Goal: Communication & Community: Answer question/provide support

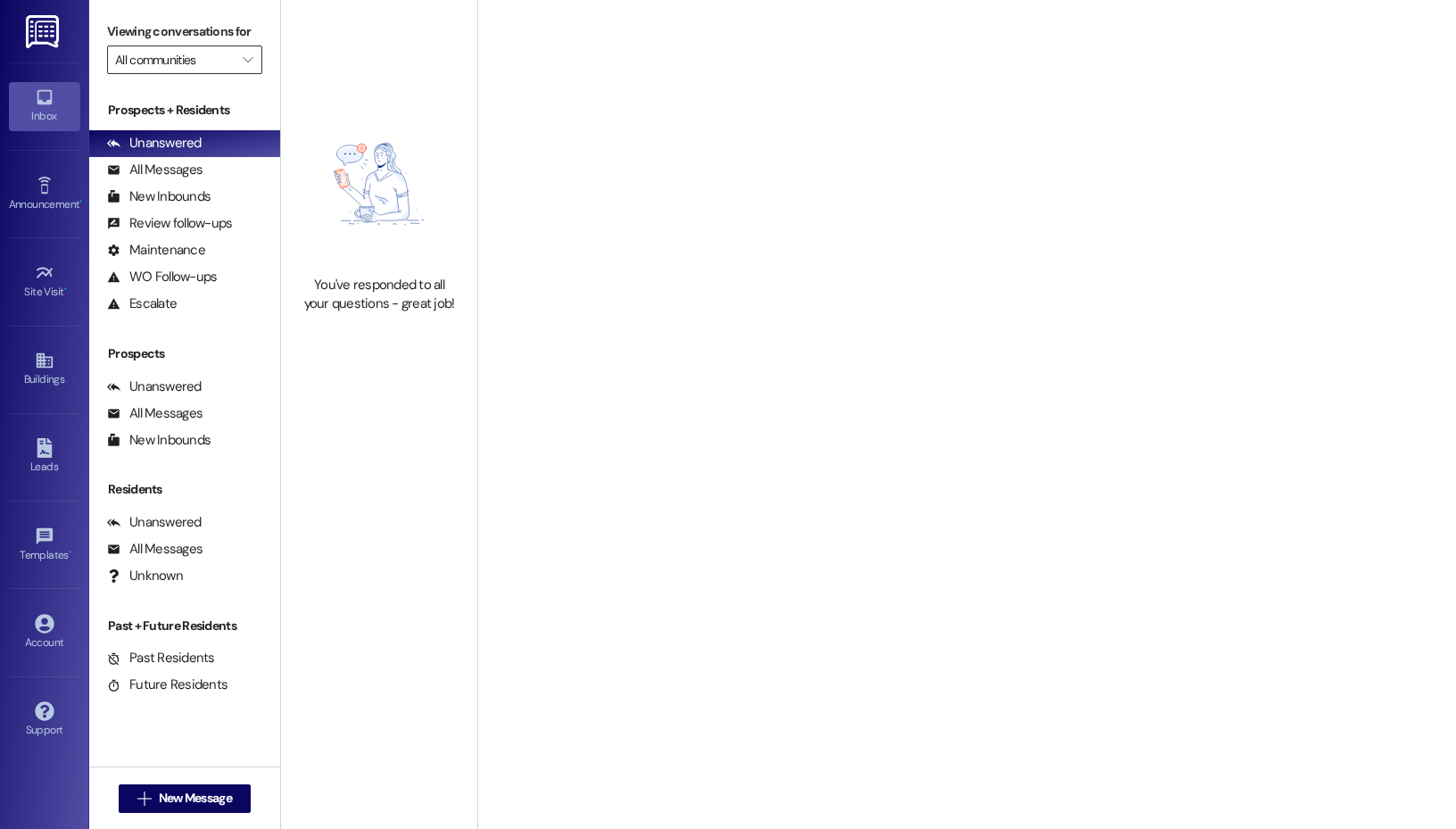
click at [197, 52] on input "All communities" at bounding box center [174, 60] width 119 height 28
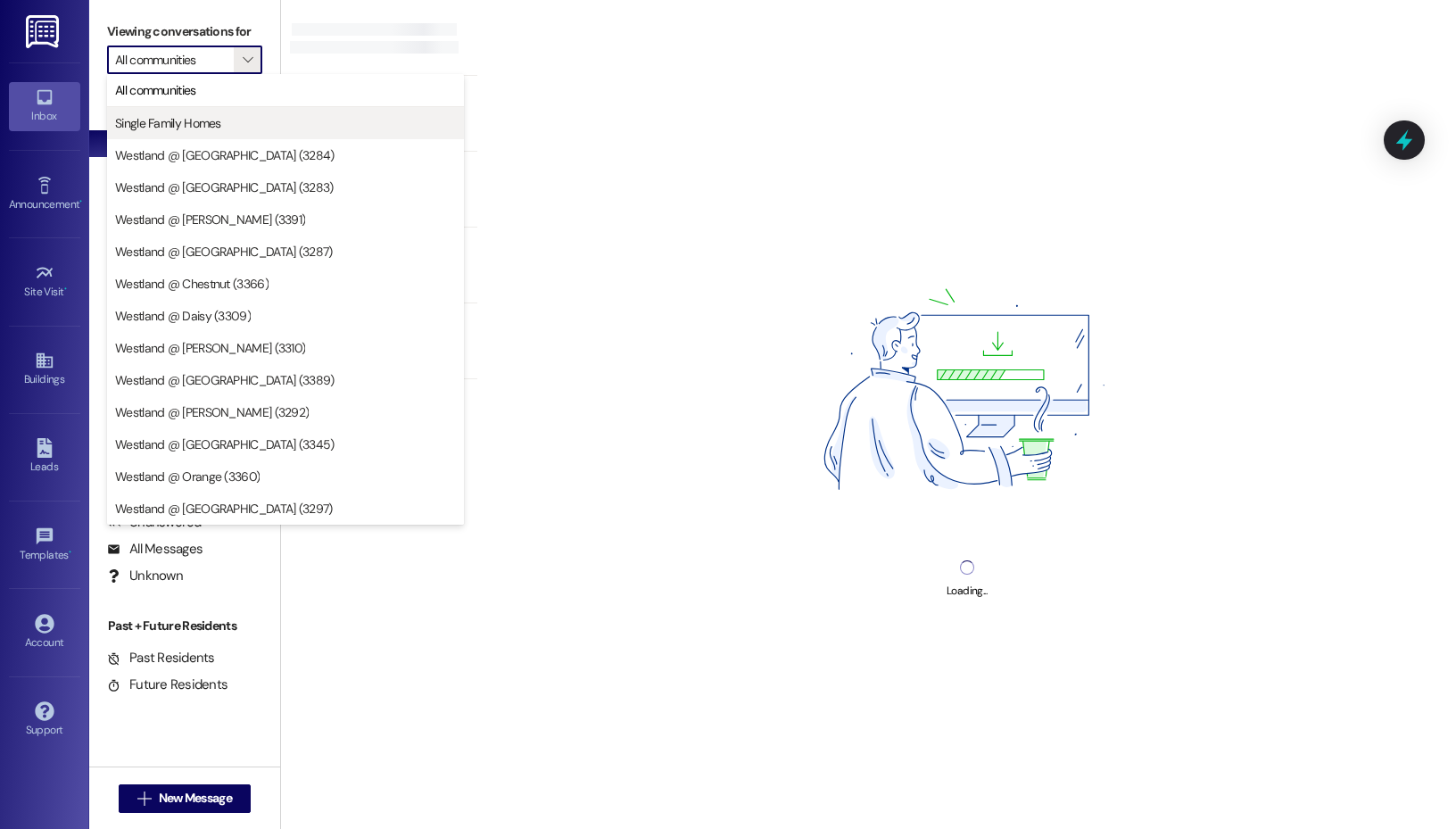
click at [221, 126] on span "Single Family Homes" at bounding box center [286, 123] width 341 height 18
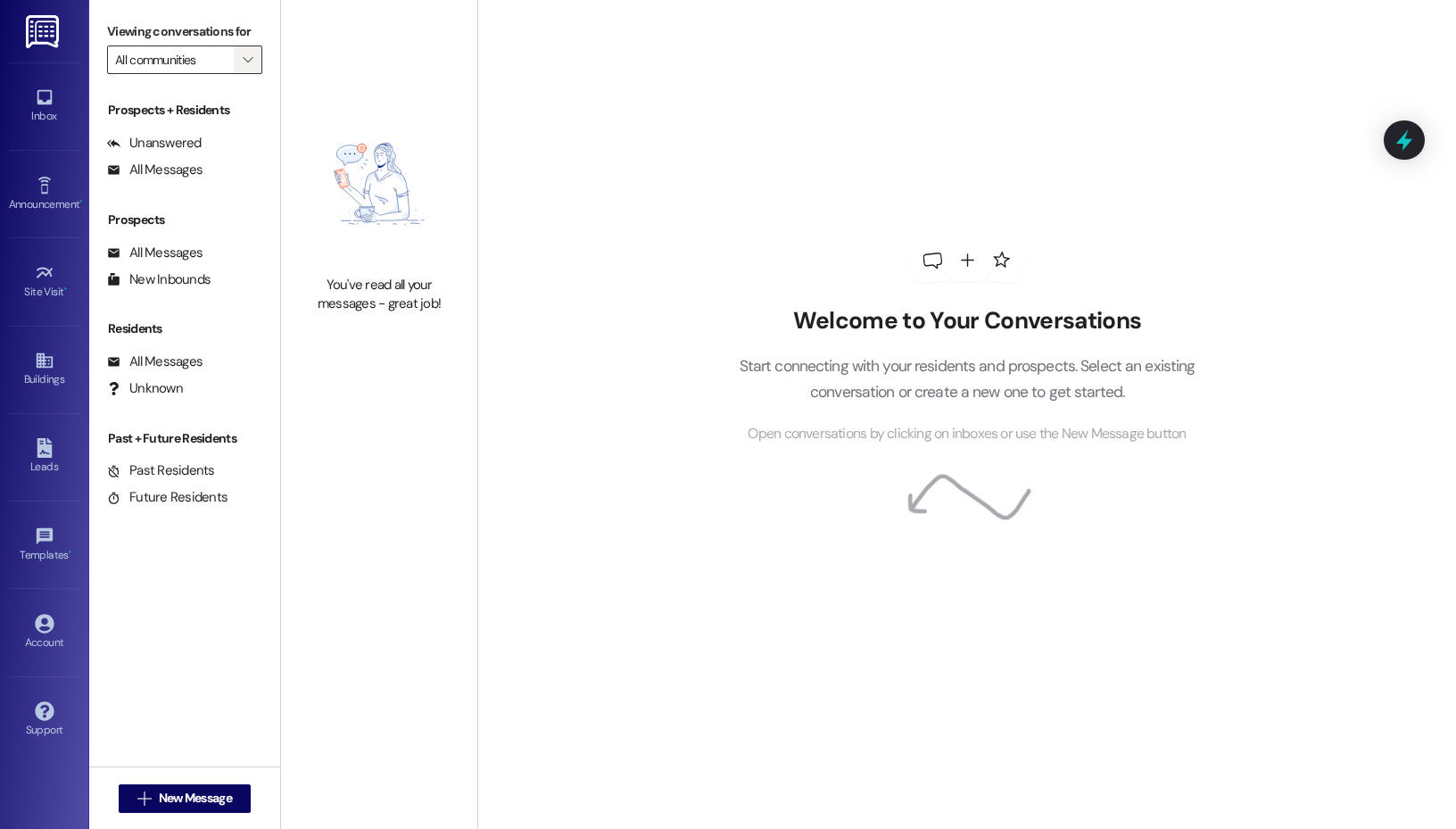
type input "Single Family Homes"
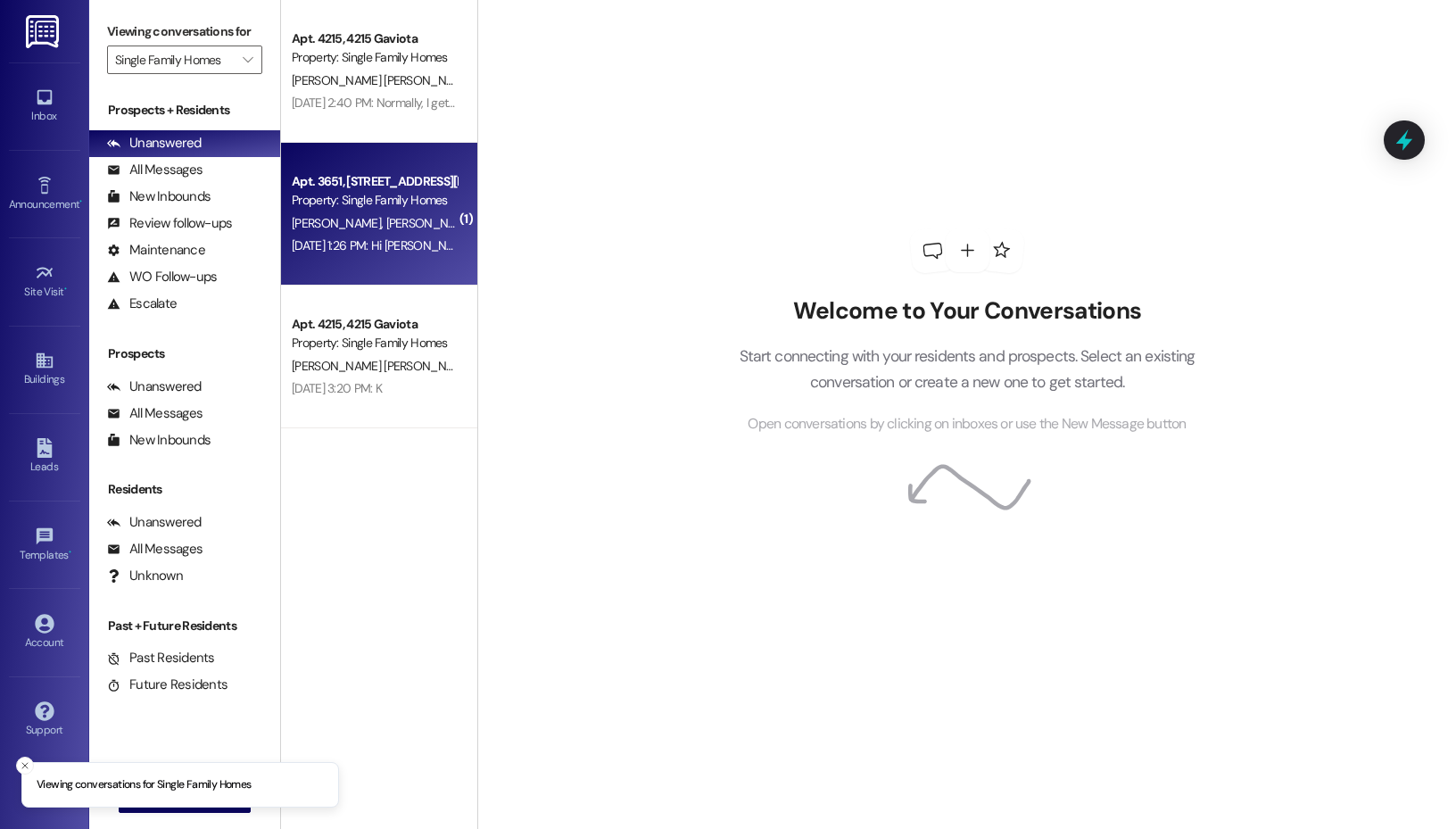
click at [412, 227] on div "[PERSON_NAME] [PERSON_NAME]" at bounding box center [374, 224] width 169 height 22
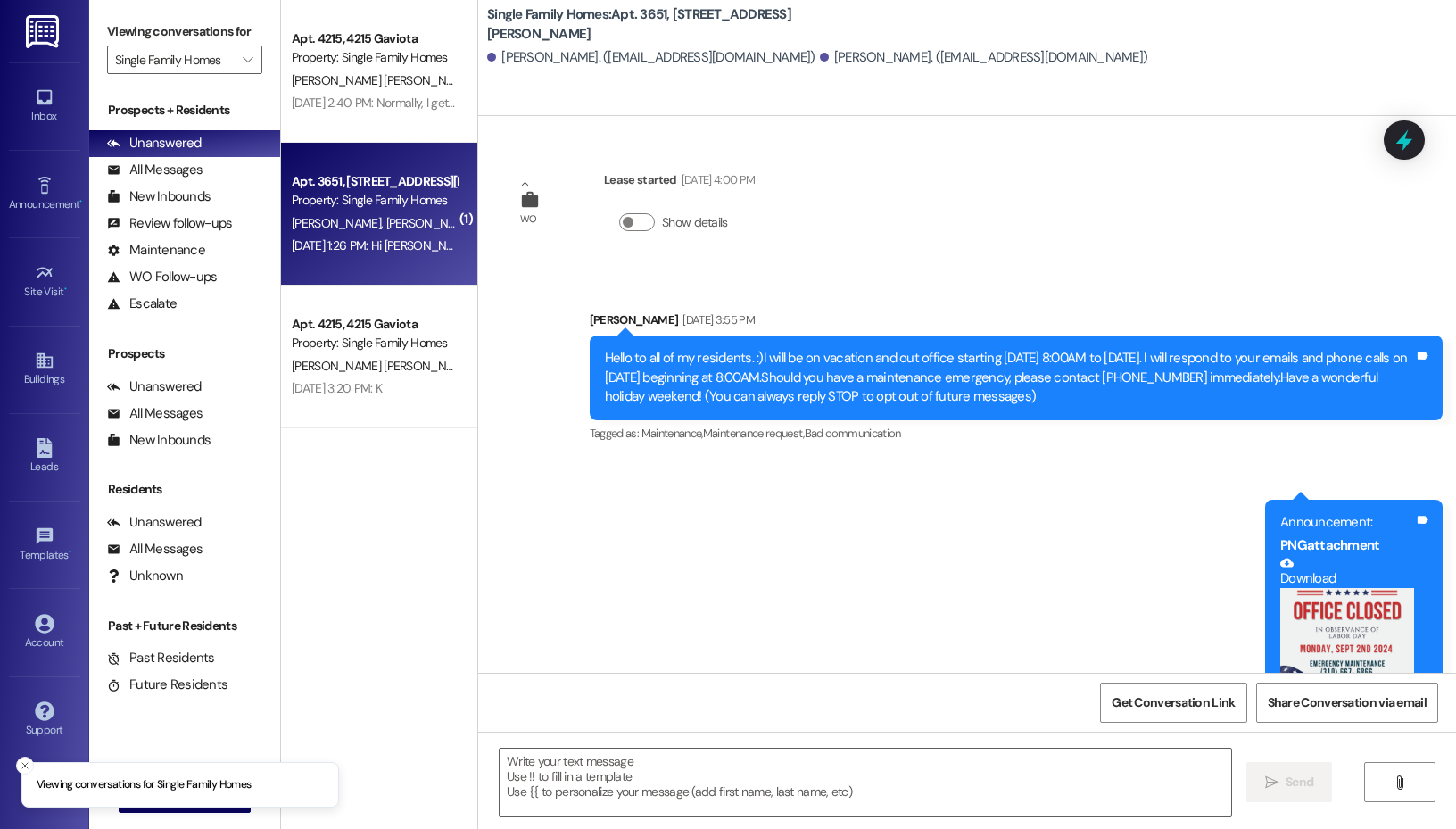
scroll to position [18544, 0]
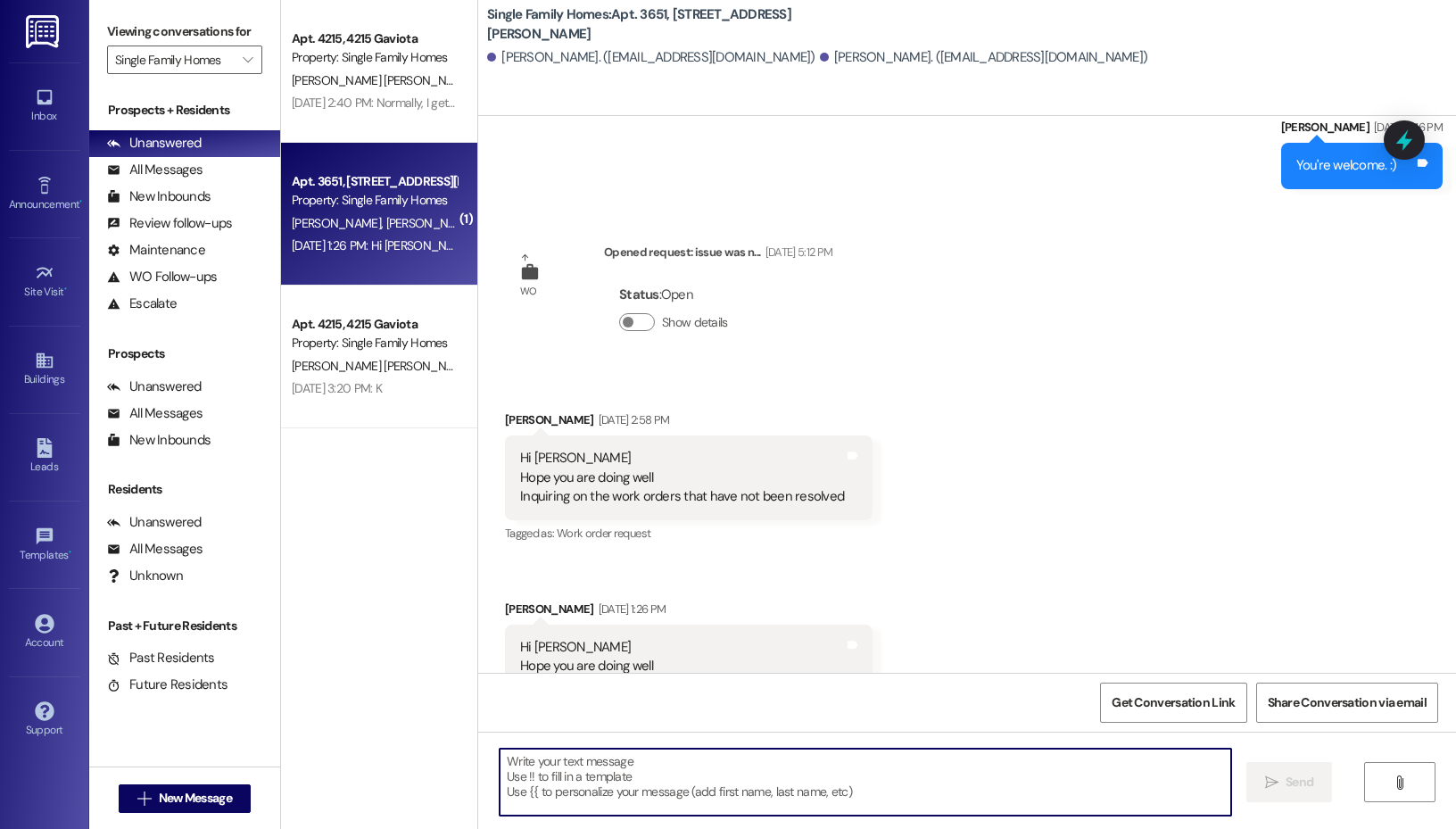
click at [731, 795] on textarea at bounding box center [865, 781] width 732 height 67
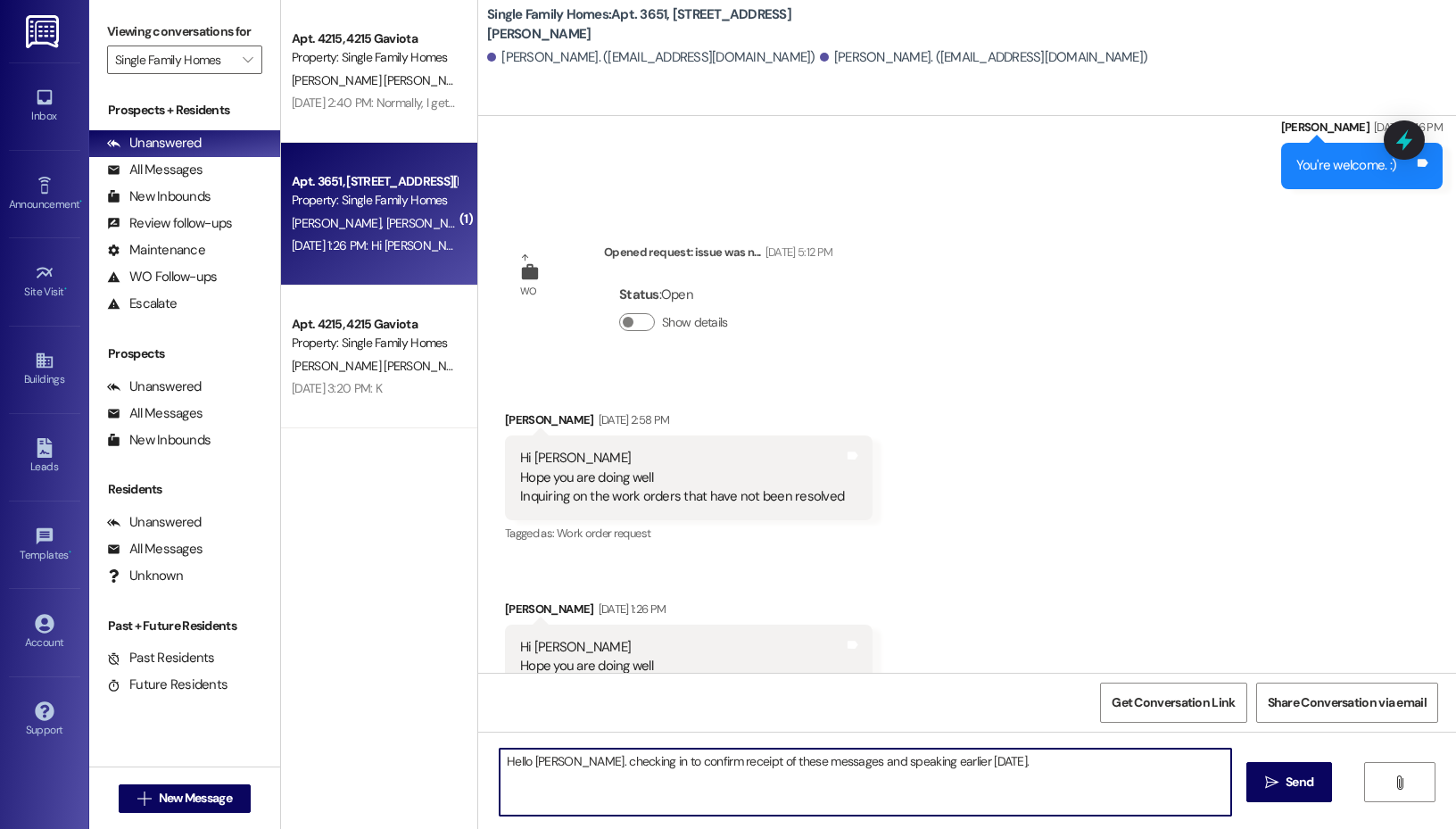
click at [570, 762] on textarea "Hello Silvia. checking in to confirm receipt of these messages and speaking ear…" at bounding box center [865, 781] width 732 height 67
click at [993, 763] on textarea "Hello Silvia. Checking in to confirm receipt of these messages and speaking ear…" at bounding box center [865, 781] width 732 height 67
type textarea "Hello Silvia. Checking in to confirm receipt of these messages and speaking ear…"
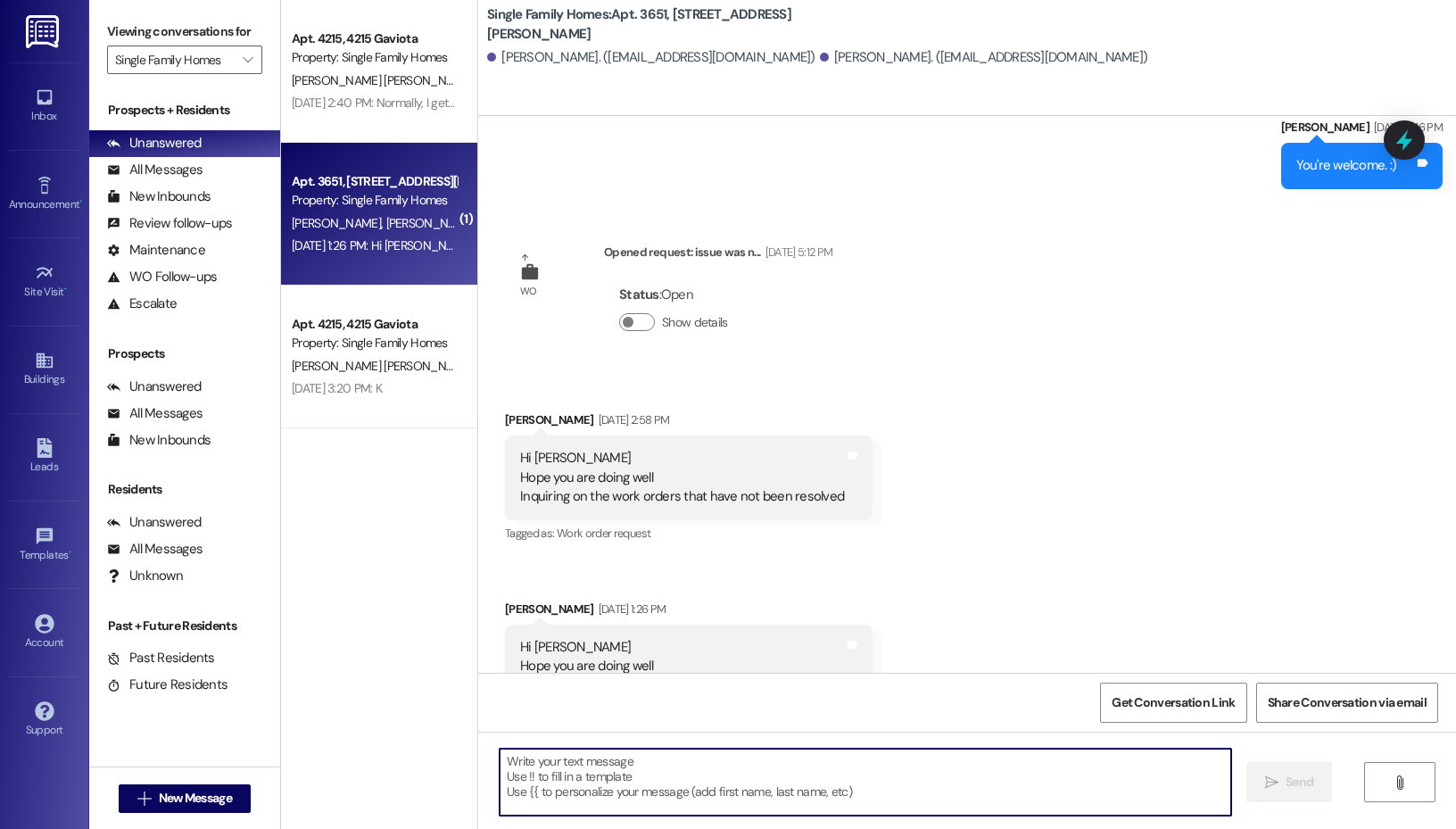
scroll to position [18543, 0]
click at [225, 60] on input "Single Family Homes" at bounding box center [174, 60] width 119 height 28
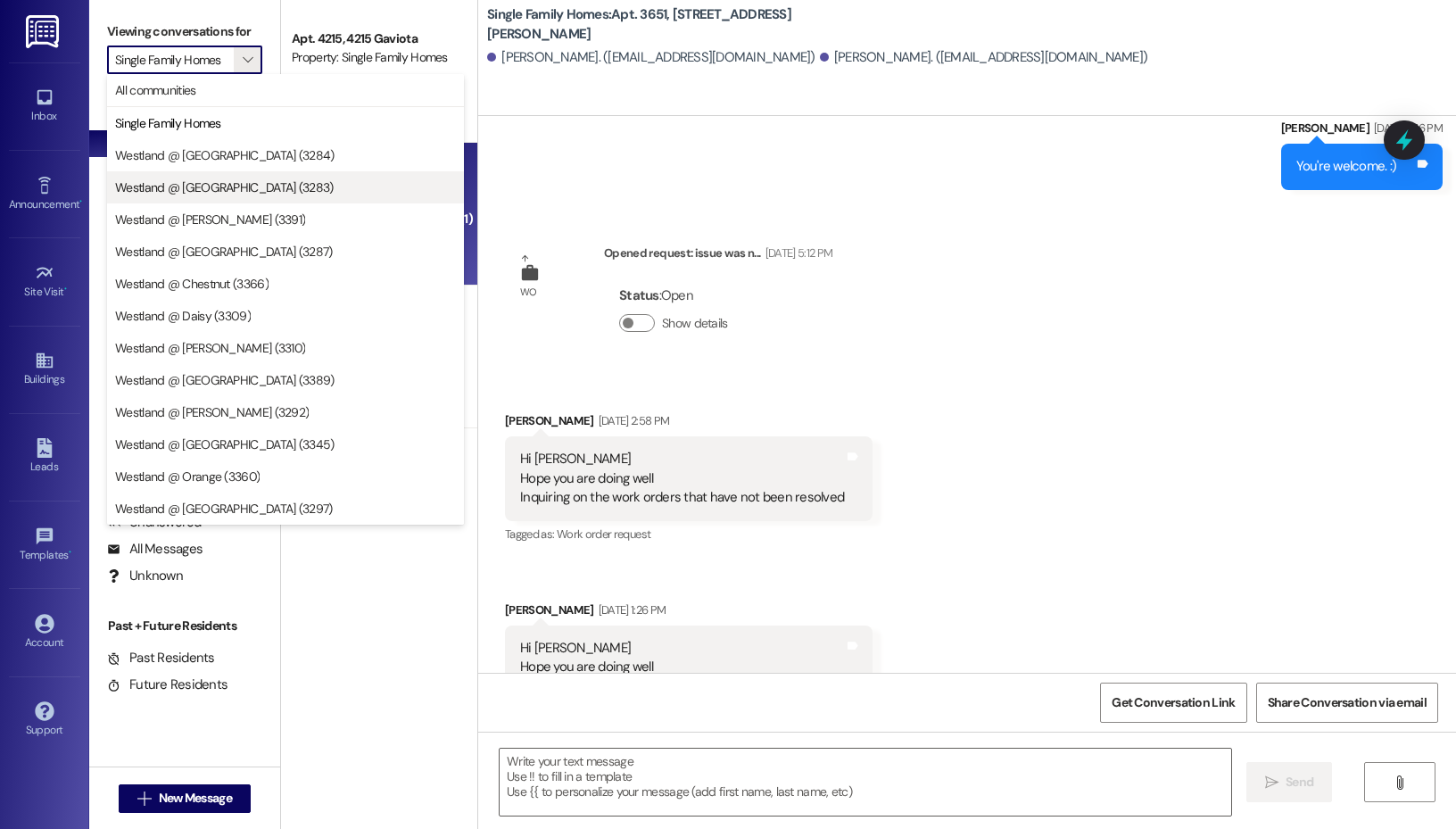
click at [236, 189] on span "Westland @ [GEOGRAPHIC_DATA] (3283)" at bounding box center [224, 186] width 218 height 18
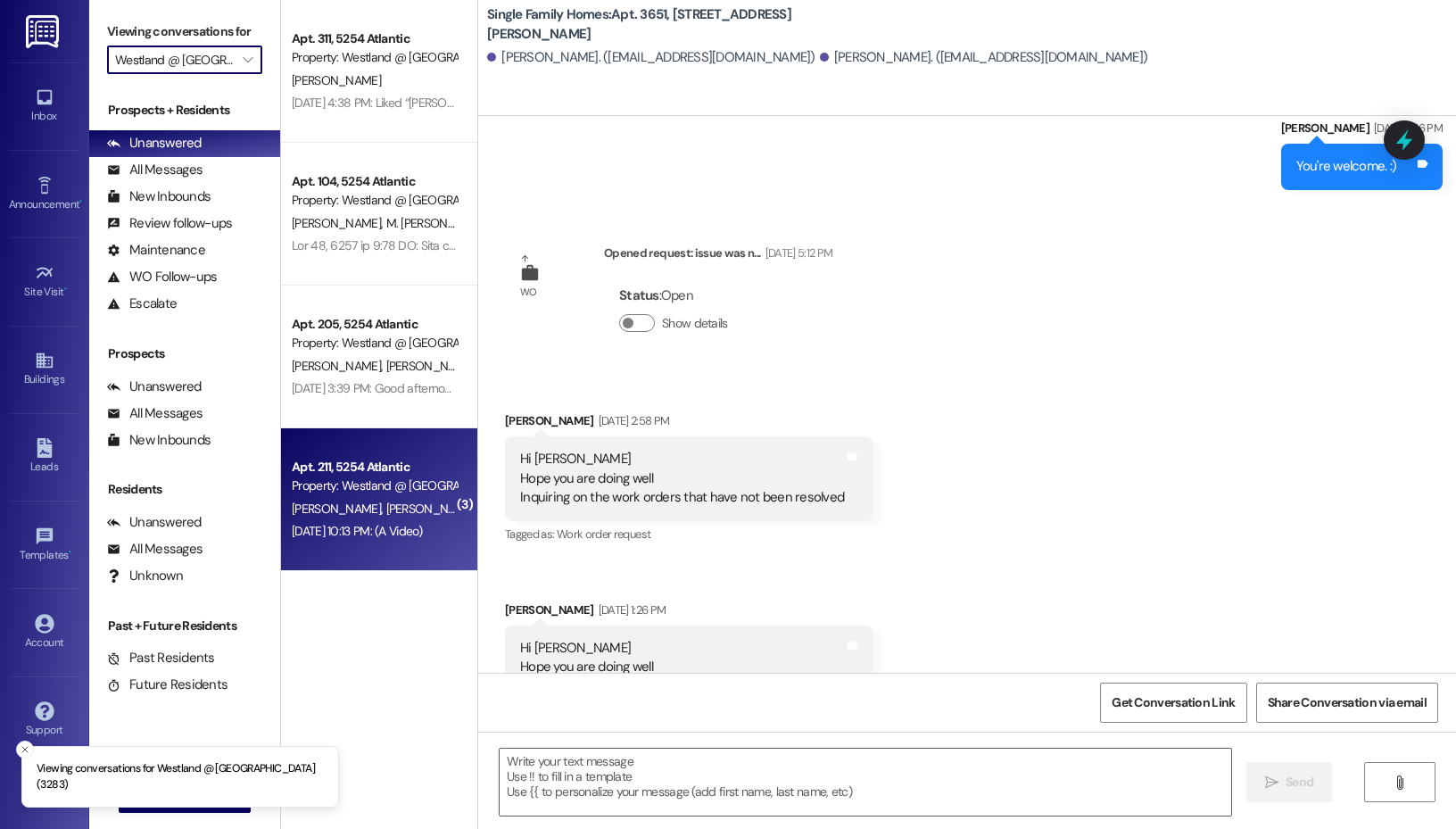
click at [364, 520] on div "Aug 08, 2025 at 10:13 PM: (A Video) Aug 08, 2025 at 10:13 PM: (A Video)" at bounding box center [374, 531] width 169 height 22
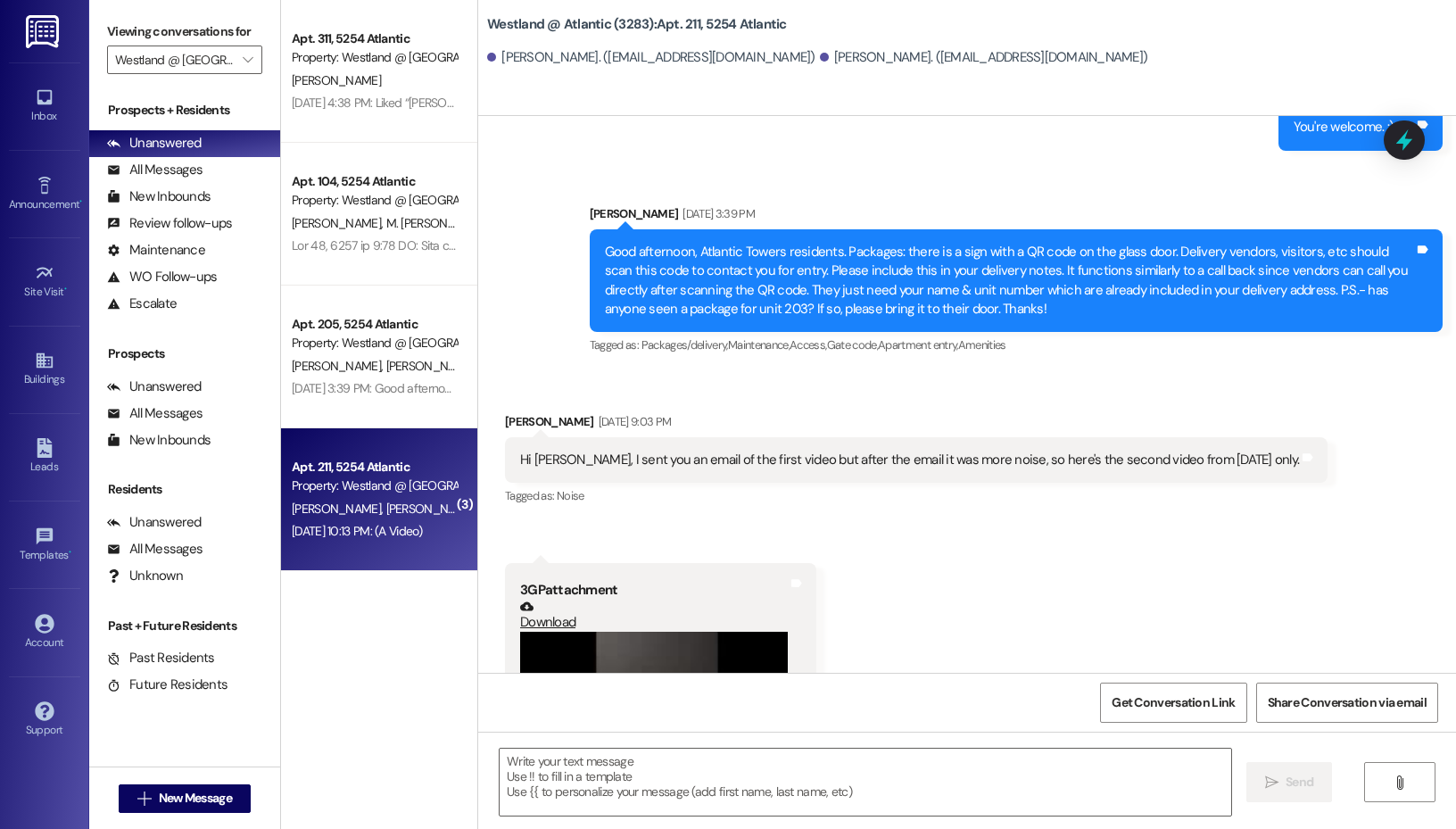
scroll to position [33351, 0]
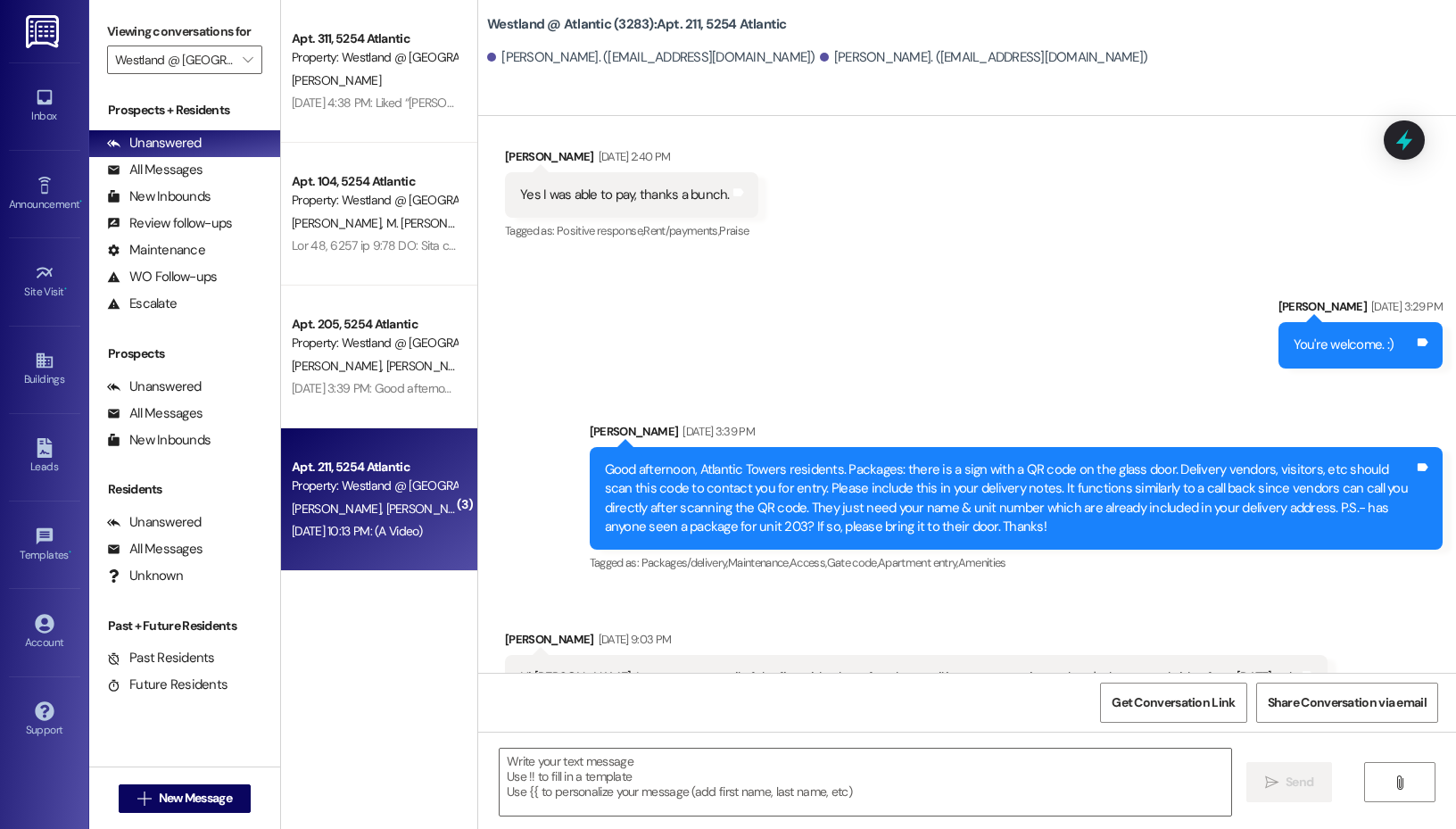
drag, startPoint x: 873, startPoint y: 517, endPoint x: 876, endPoint y: 567, distance: 50.1
click at [875, 629] on div "Arkesha Sturdivant Aug 08, 2025 at 9:03 PM Hi Elizabeth, I sent you an email of…" at bounding box center [916, 678] width 823 height 97
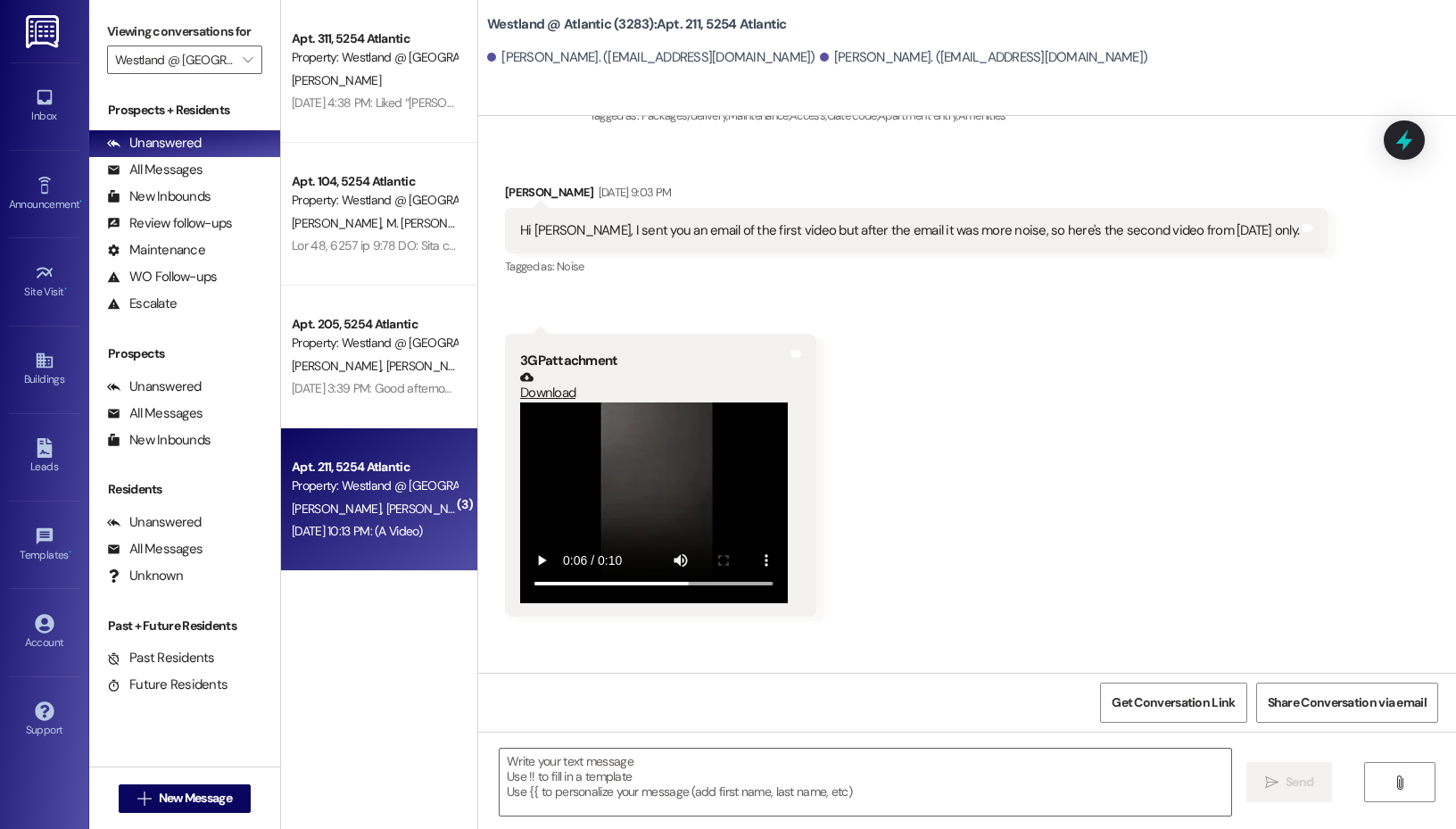
scroll to position [33752, 0]
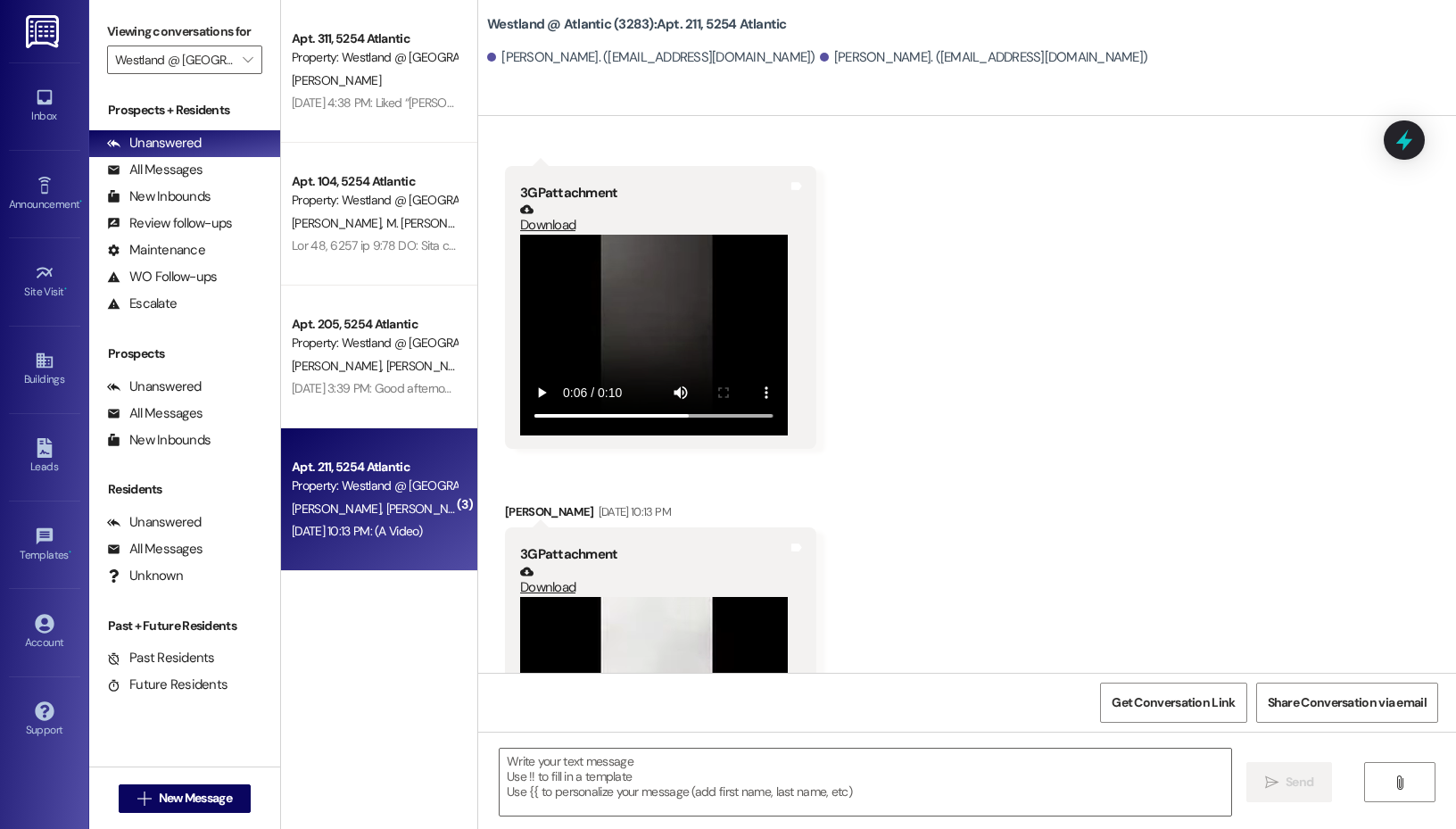
click at [1049, 409] on div "Received via SMS Arkesha Sturdivant Aug 08, 2025 at 9:03 PM Hi Elizabeth, I sen…" at bounding box center [967, 399] width 978 height 849
click at [219, 54] on input "Westland @ [GEOGRAPHIC_DATA] (3283)" at bounding box center [174, 60] width 119 height 28
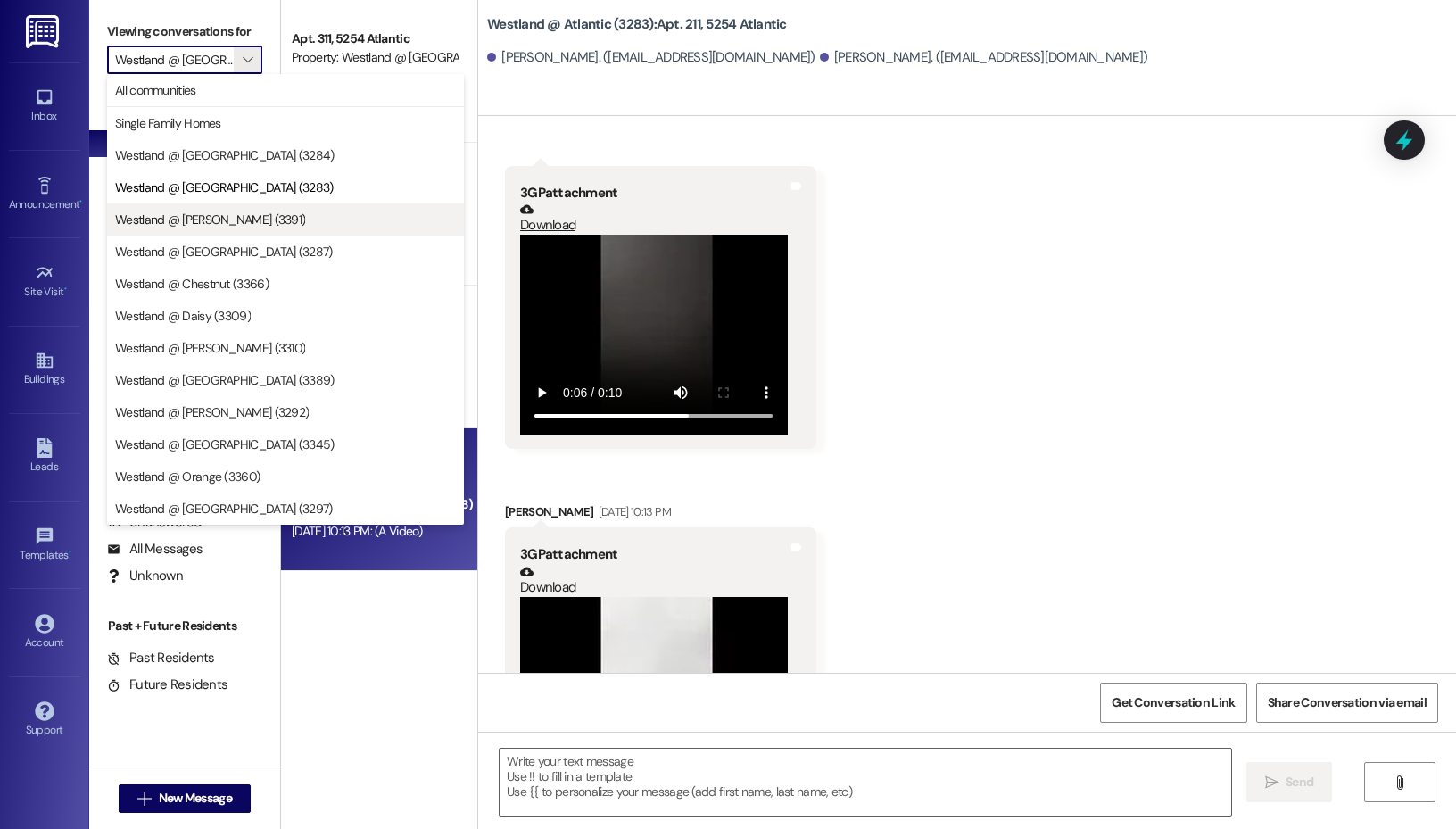
click at [215, 214] on span "Westland @ [PERSON_NAME] (3391)" at bounding box center [210, 219] width 190 height 18
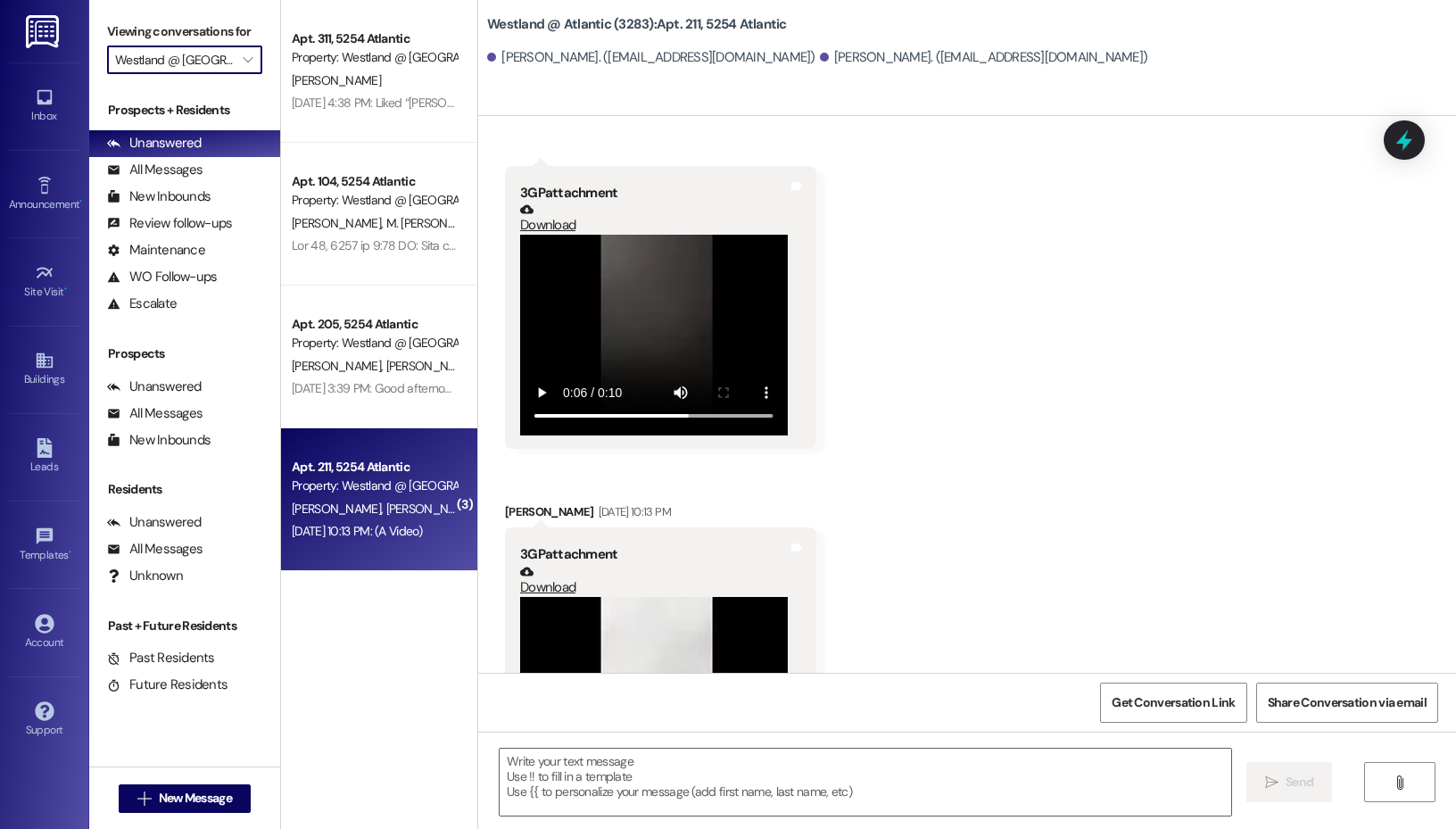
type input "Westland @ [PERSON_NAME] (3391)"
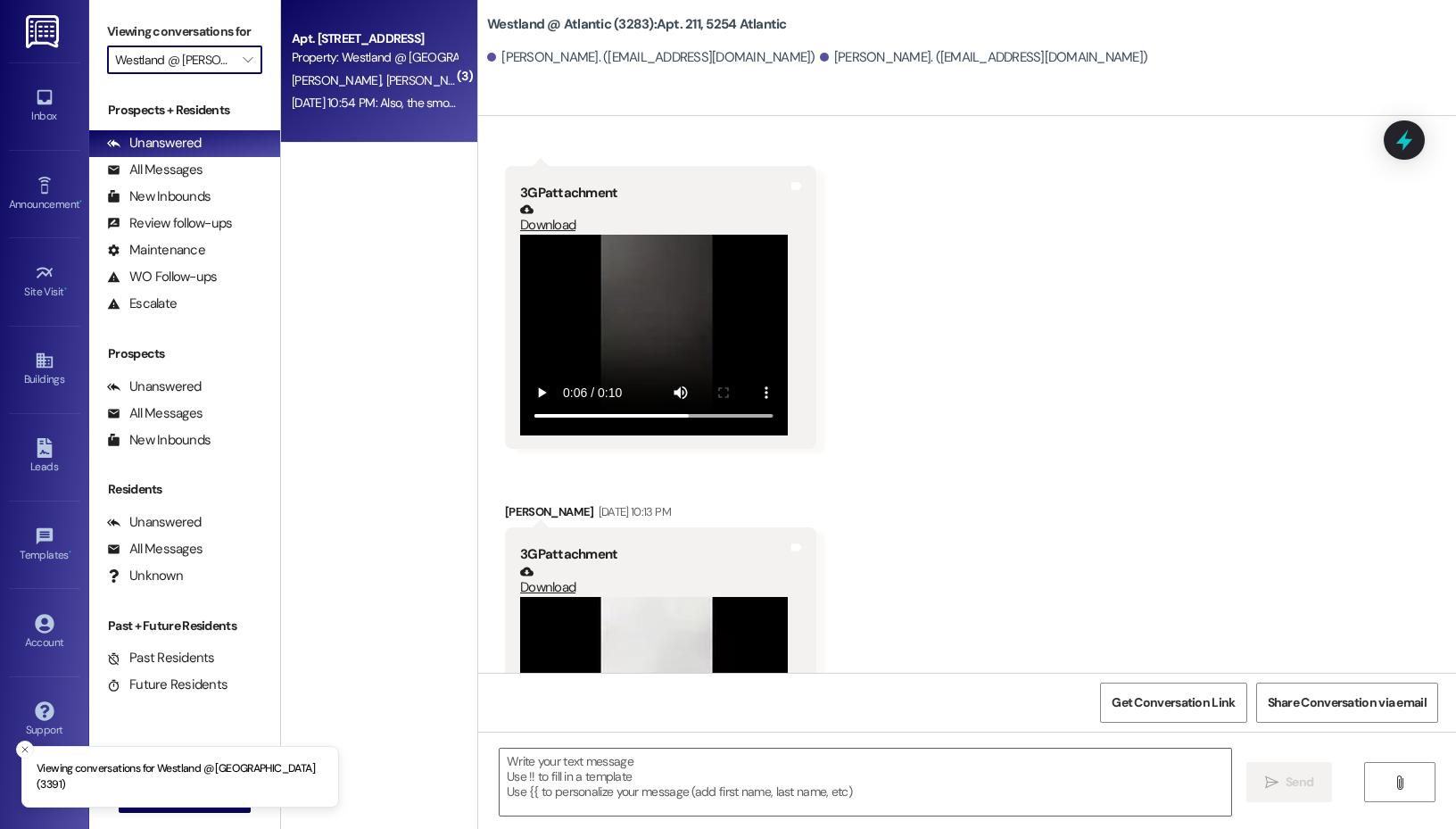
click at [389, 87] on span "[PERSON_NAME]" at bounding box center [430, 80] width 89 height 16
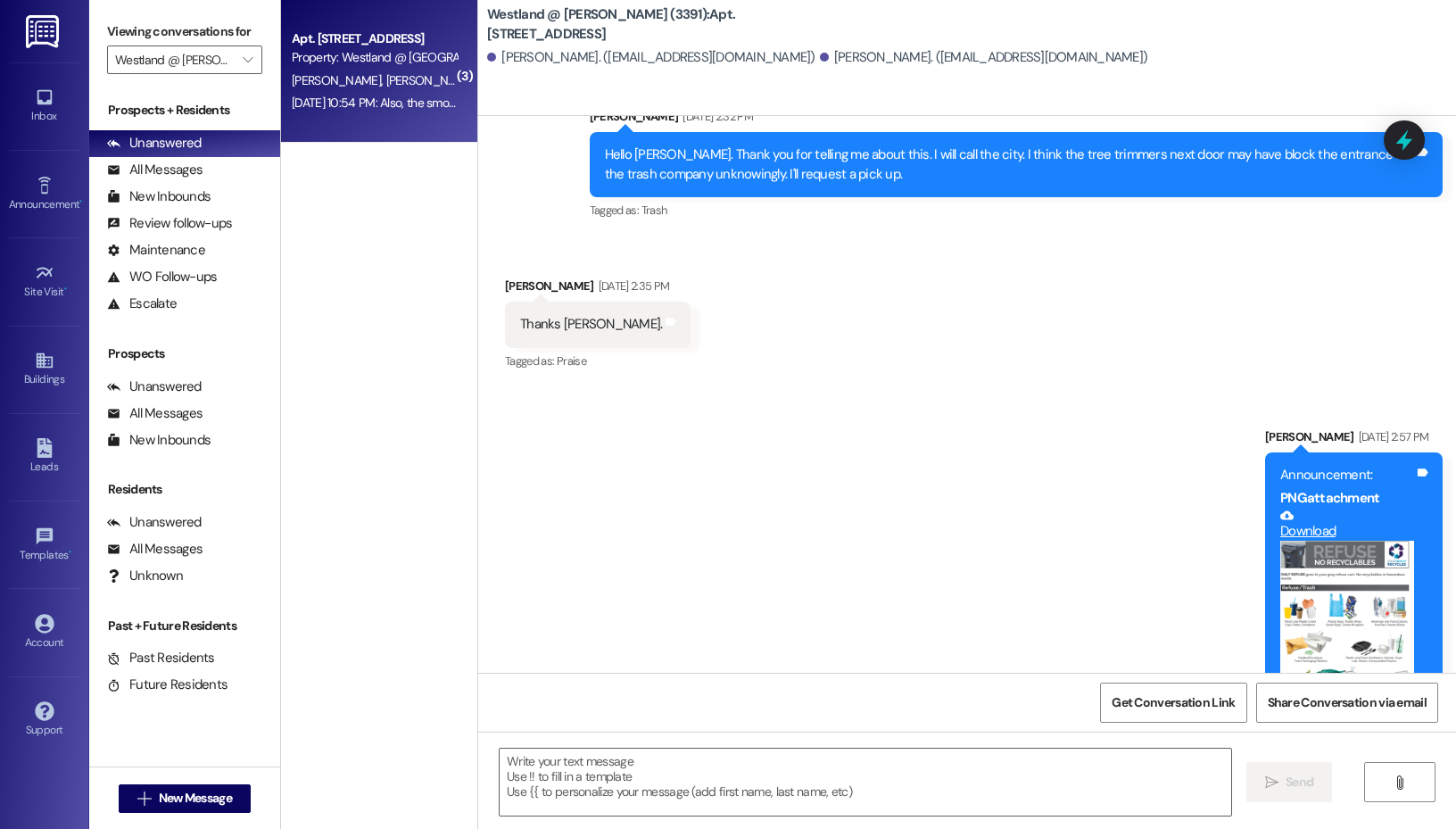
scroll to position [36828, 0]
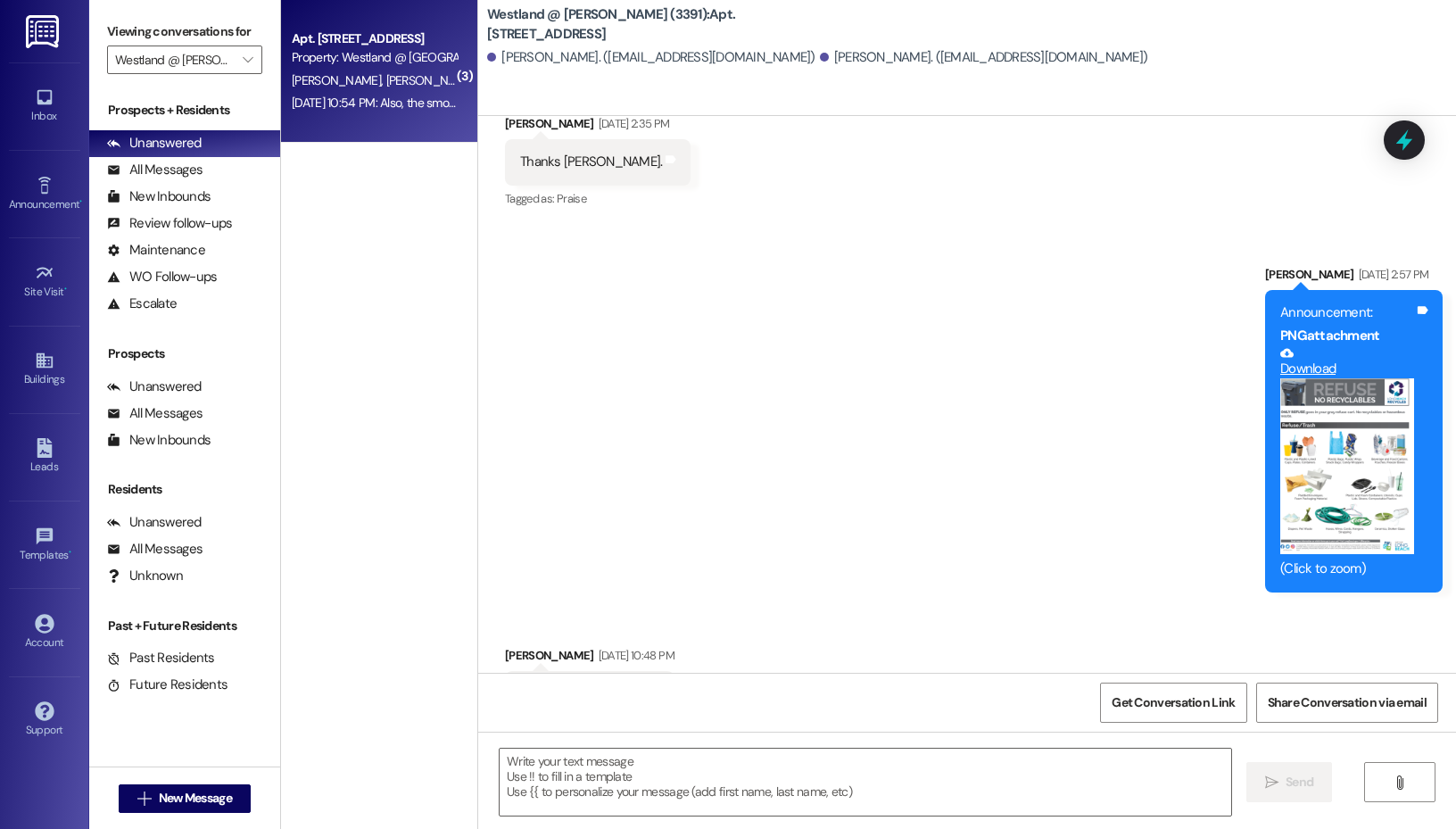
click at [705, 809] on div "Also, the smoke alarm in the bedroom was going off and we changed the battery. …" at bounding box center [925, 828] width 810 height 38
copy div "Also, the smoke alarm in the bedroom was going off and we changed the battery. …"
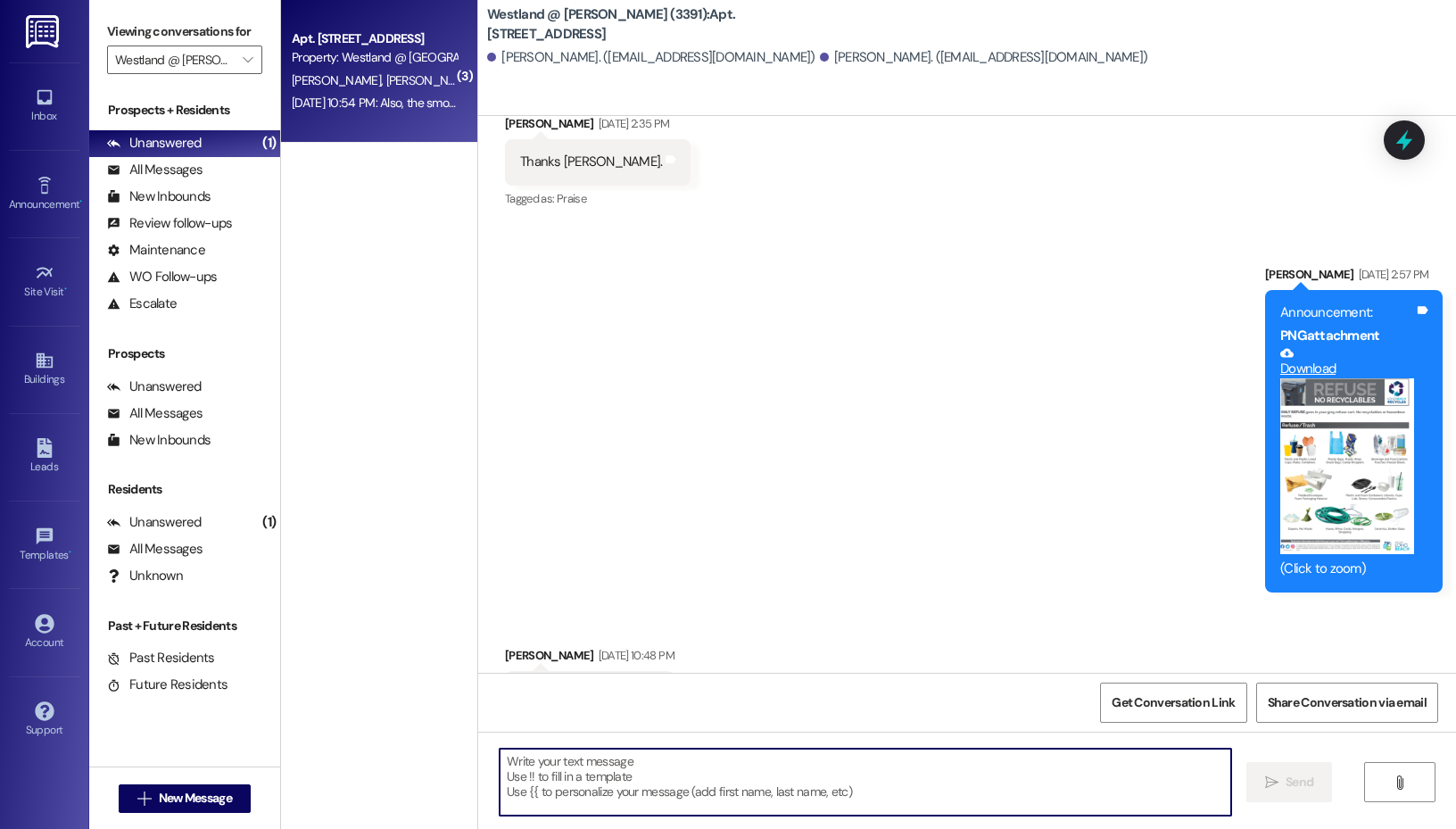
click at [662, 777] on textarea at bounding box center [865, 781] width 732 height 67
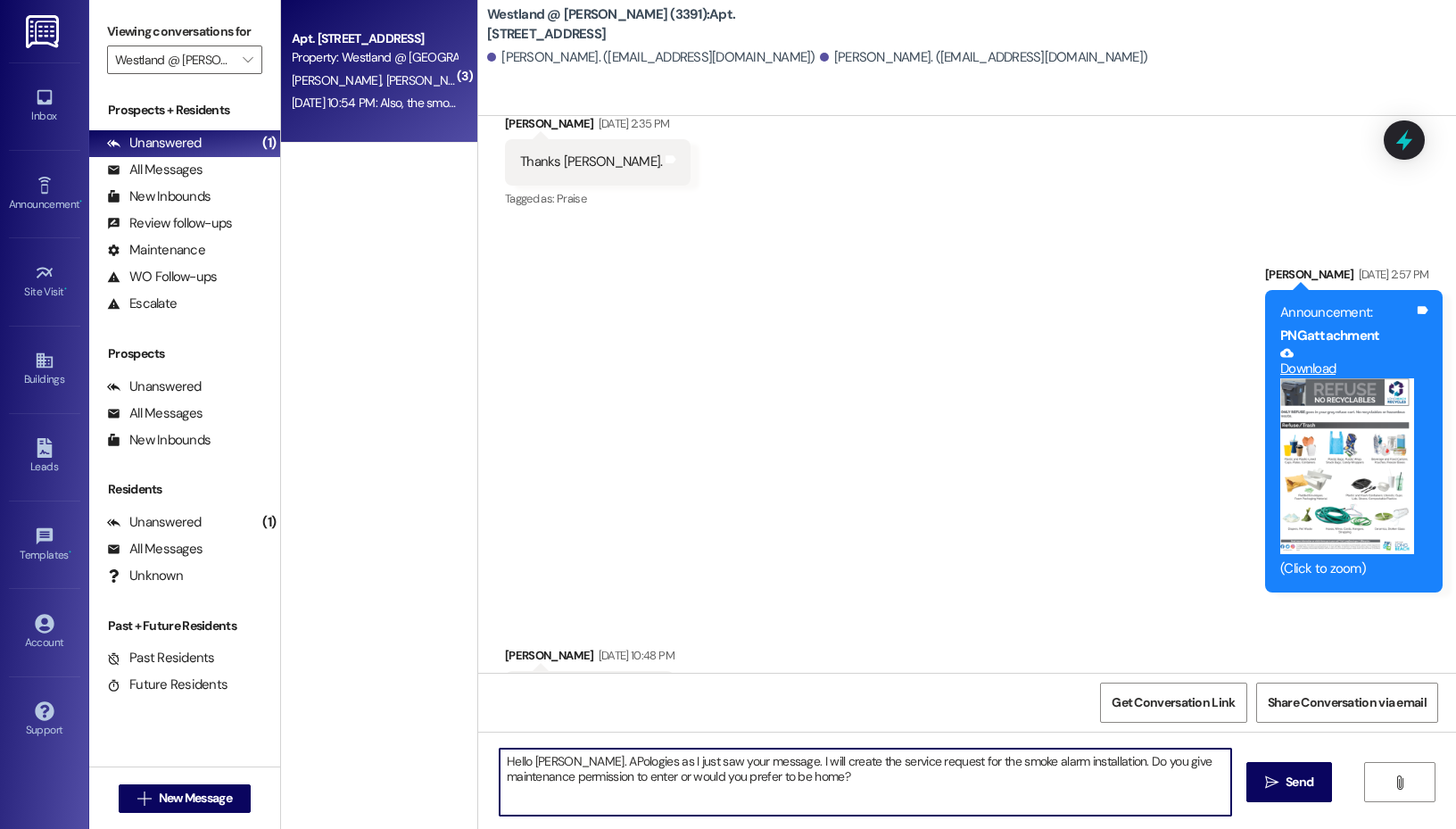
type textarea "Hello [PERSON_NAME]. Apologies as I just saw your message. I will create the se…"
click at [942, 771] on textarea "Hello [PERSON_NAME]. Apologies as I just saw your message. I will create the se…" at bounding box center [865, 781] width 732 height 67
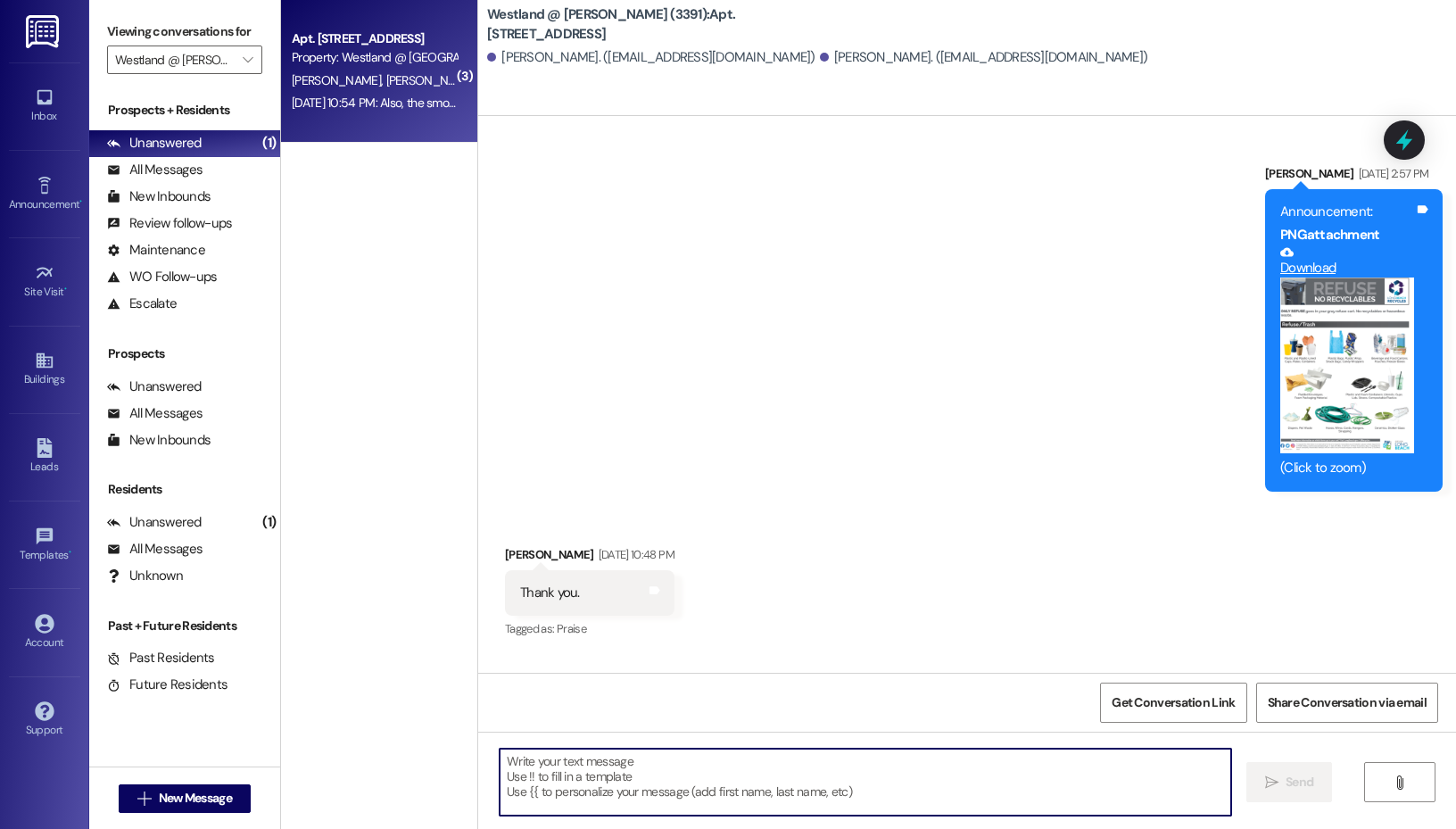
scroll to position [36971, 0]
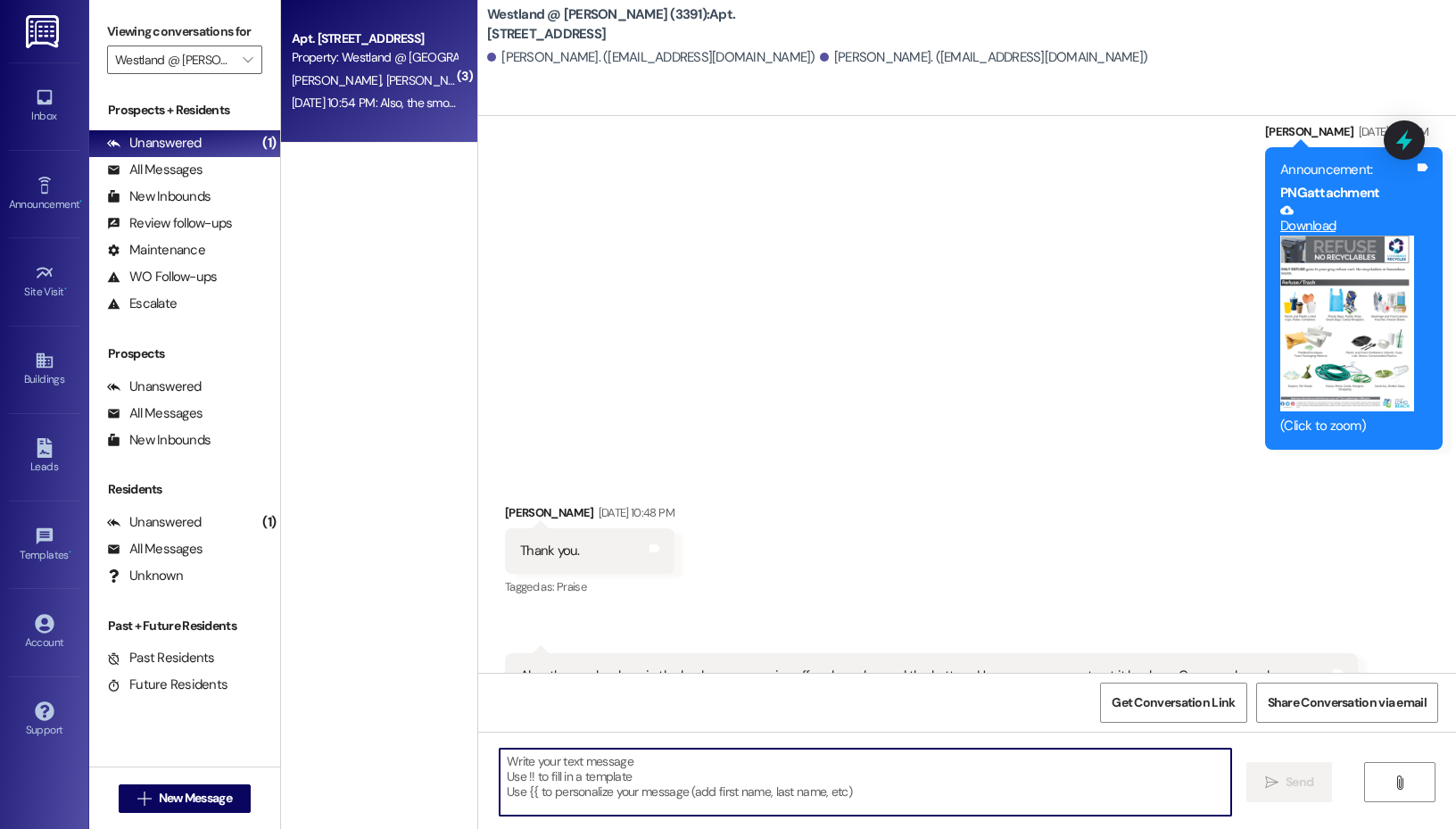
click at [748, 762] on textarea at bounding box center [865, 781] width 732 height 67
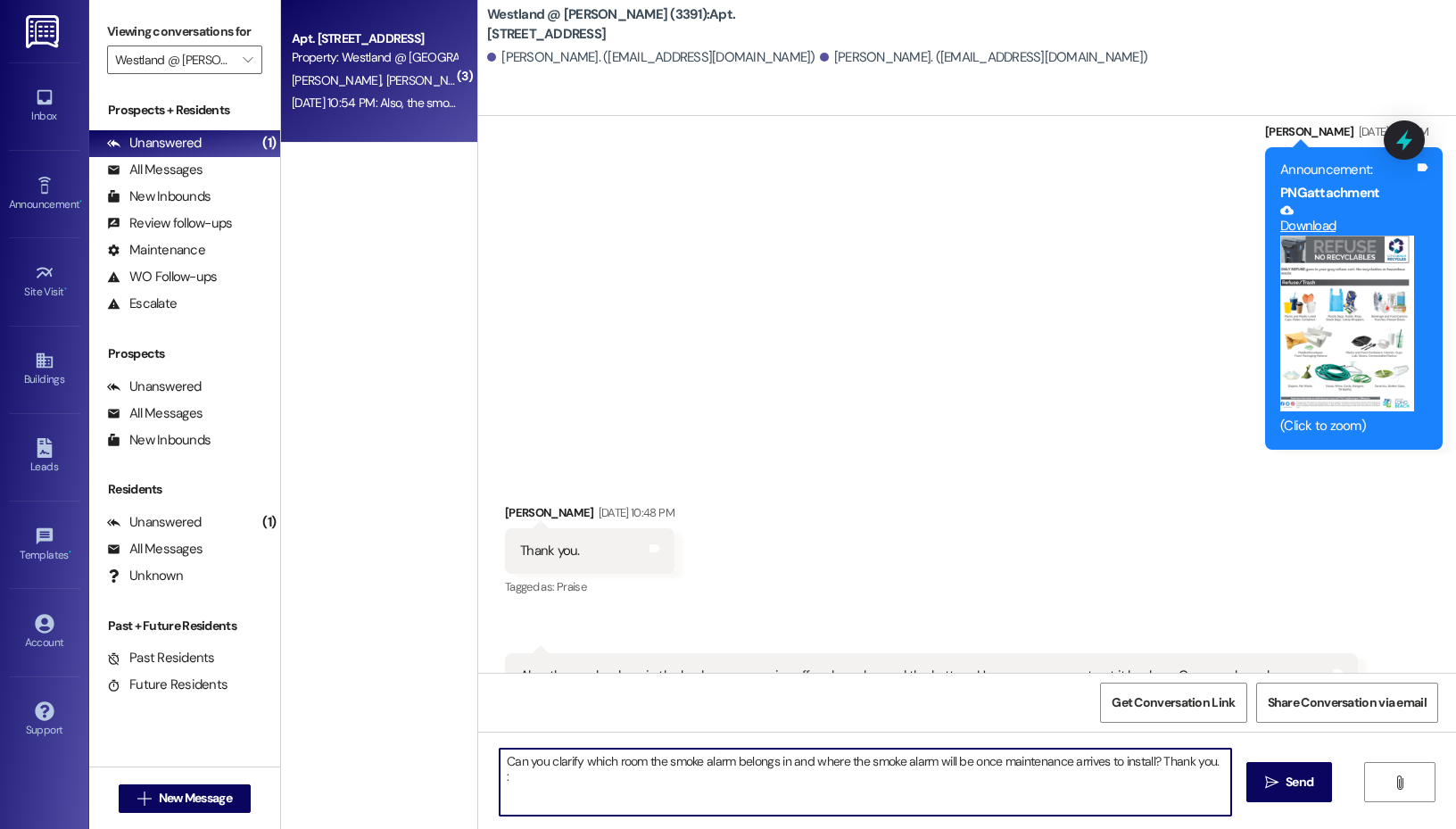
type textarea "Can you clarify which room the smoke alarm belongs in and where the smoke alarm…"
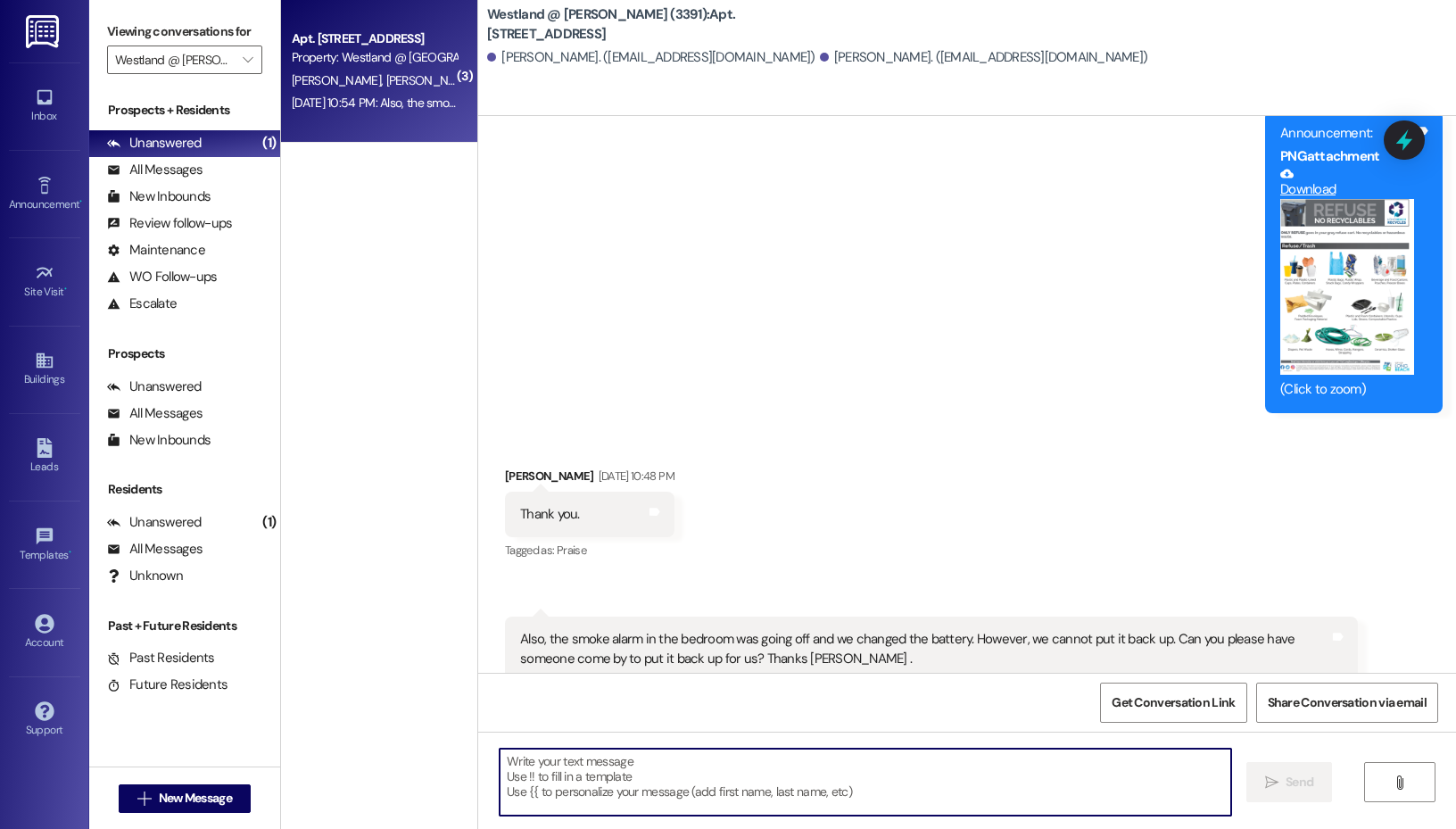
scroll to position [37096, 0]
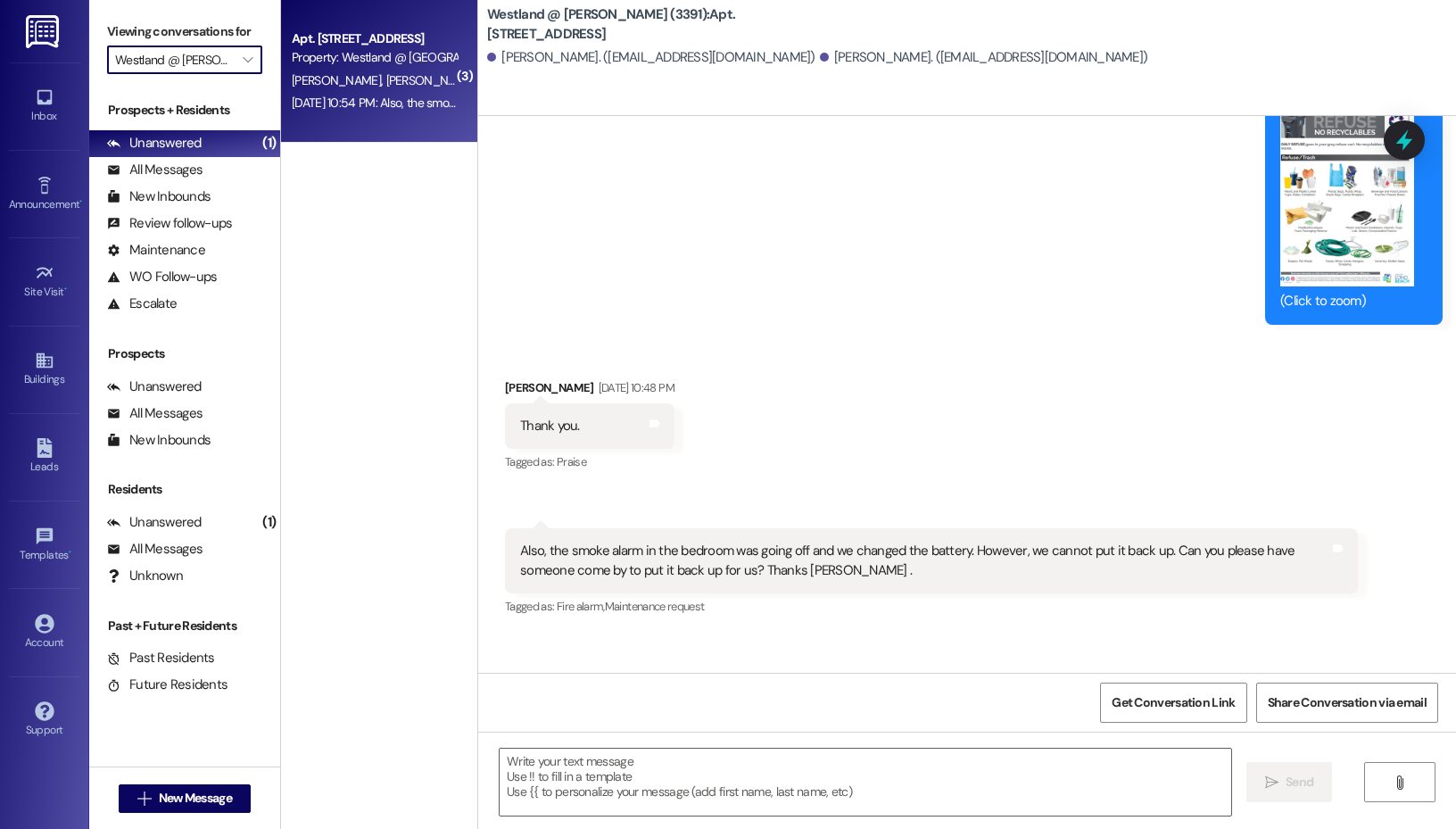
click at [212, 57] on input "Westland @ [PERSON_NAME] (3391)" at bounding box center [174, 60] width 119 height 28
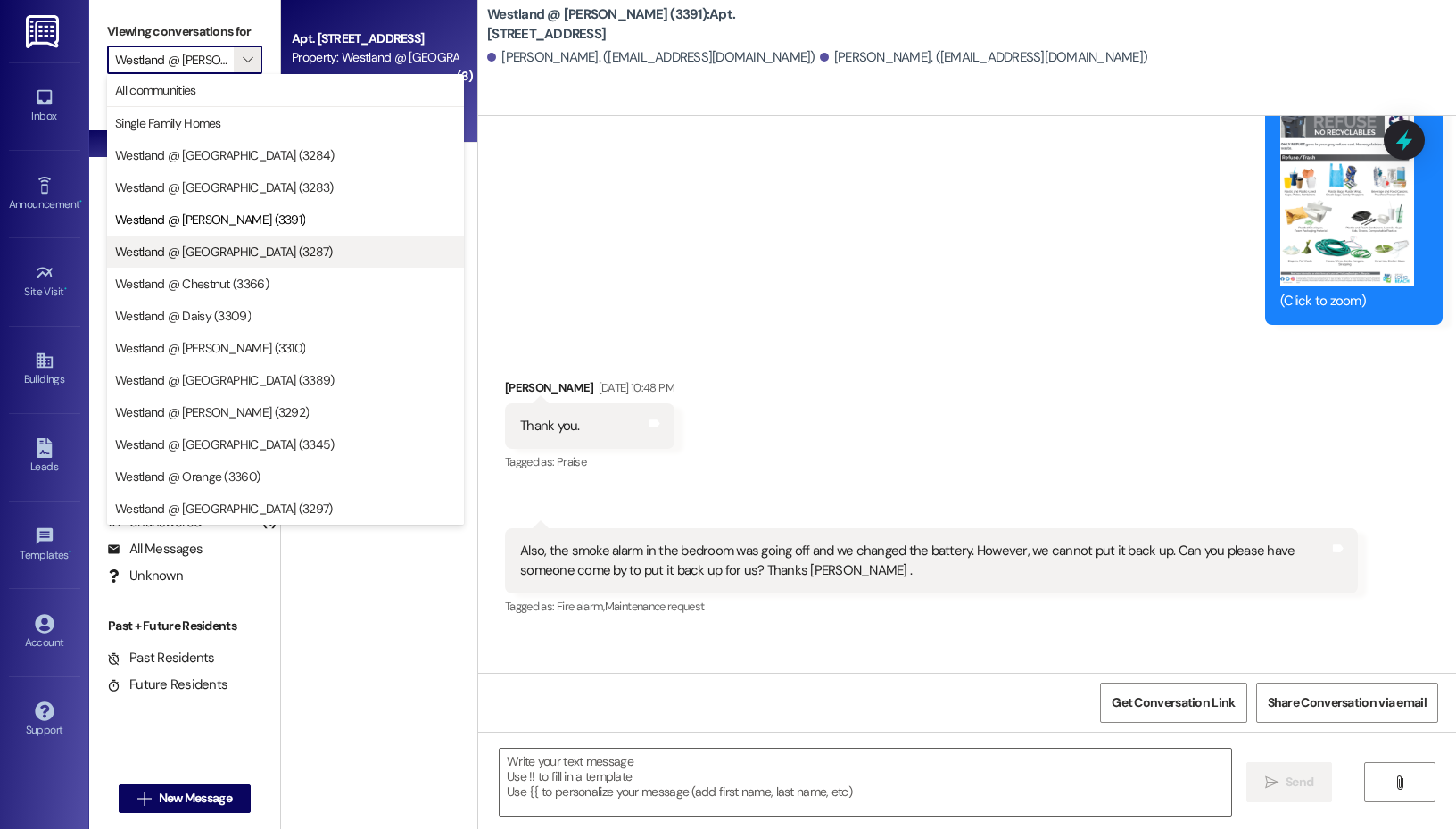
click at [203, 264] on button "Westland @ [GEOGRAPHIC_DATA] (3287)" at bounding box center [285, 251] width 357 height 32
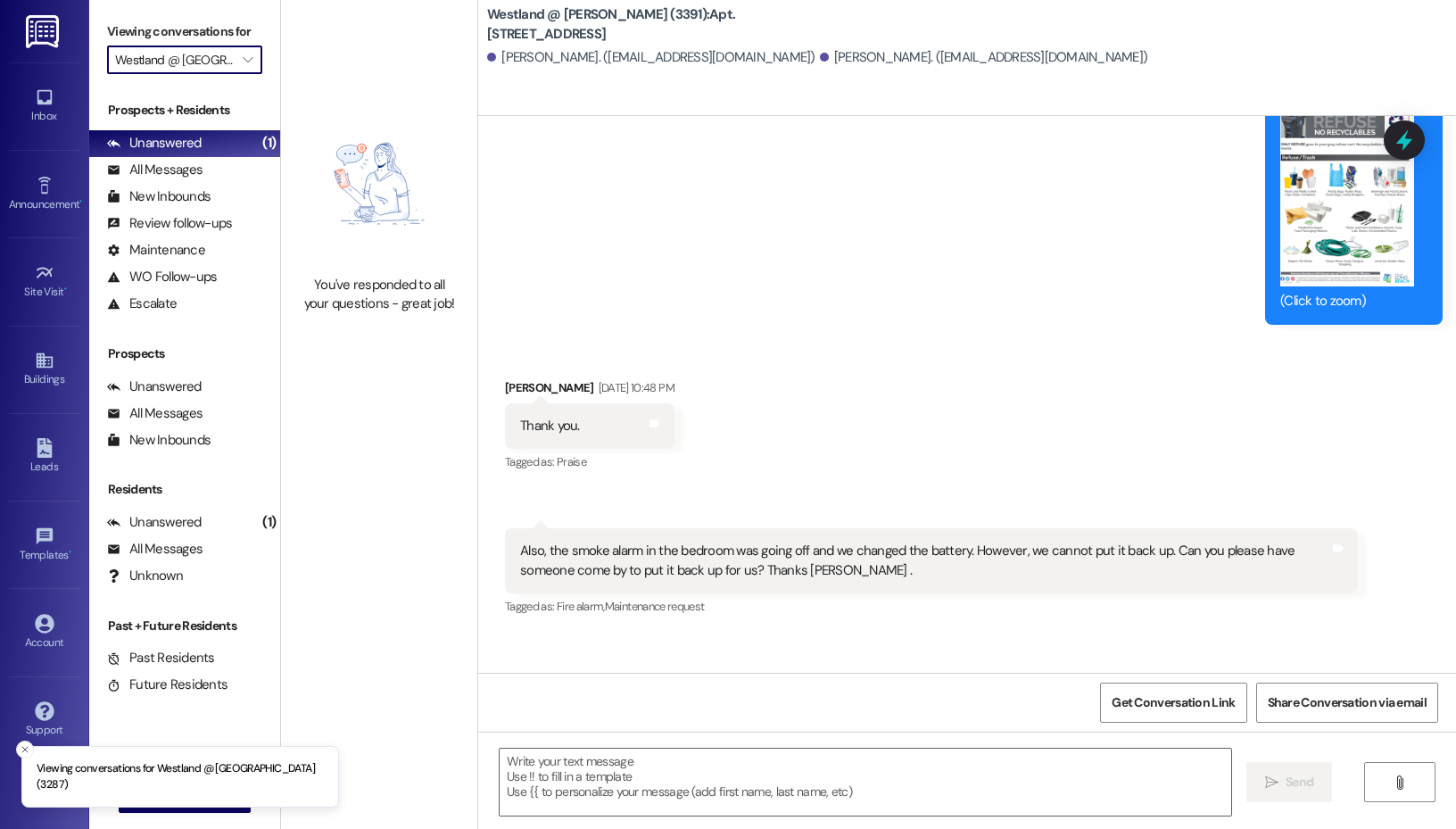
click at [194, 59] on input "Westland @ [GEOGRAPHIC_DATA] (3287)" at bounding box center [174, 60] width 119 height 28
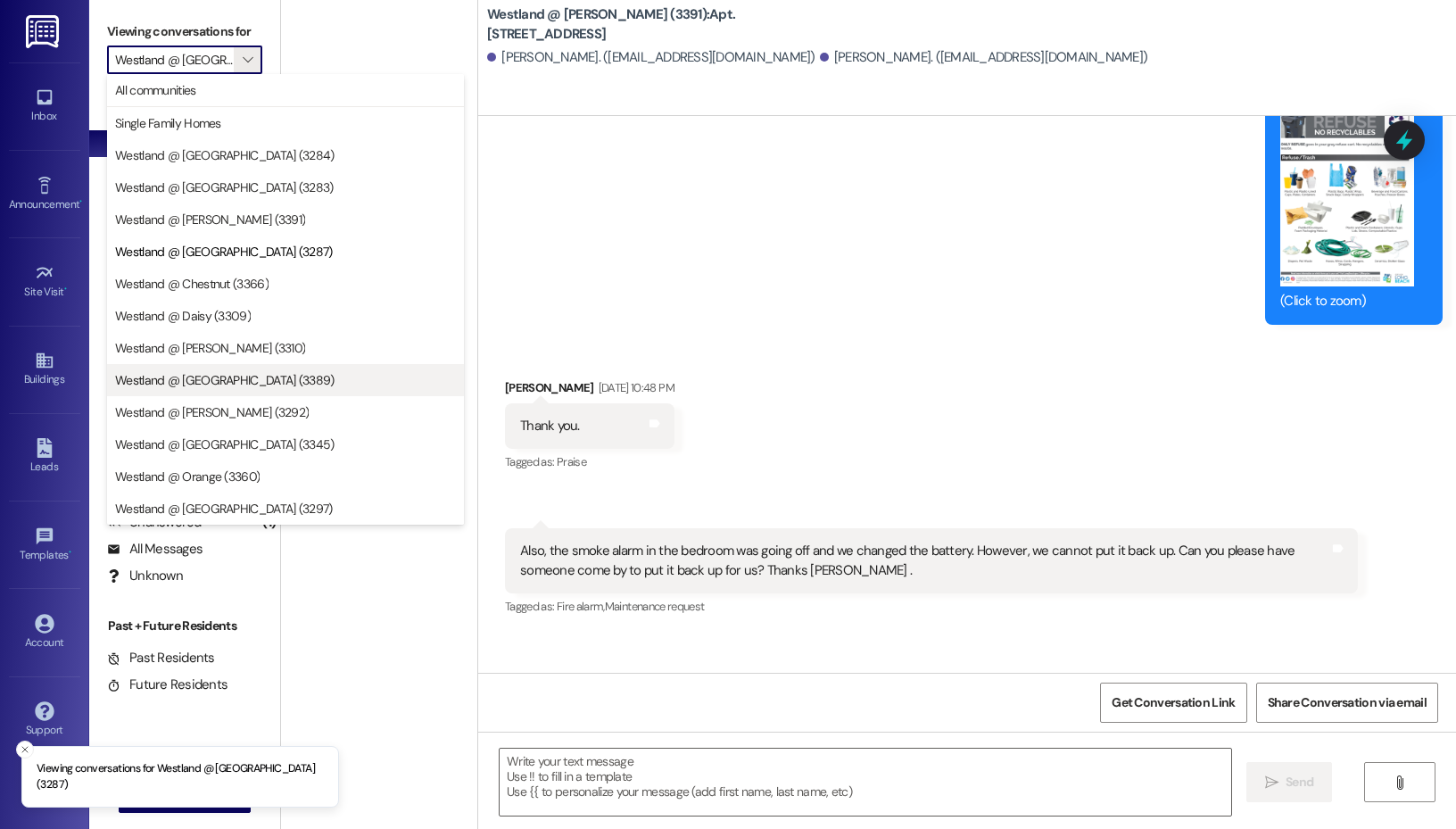
click at [210, 382] on span "Westland @ [GEOGRAPHIC_DATA] (3389)" at bounding box center [225, 379] width 219 height 18
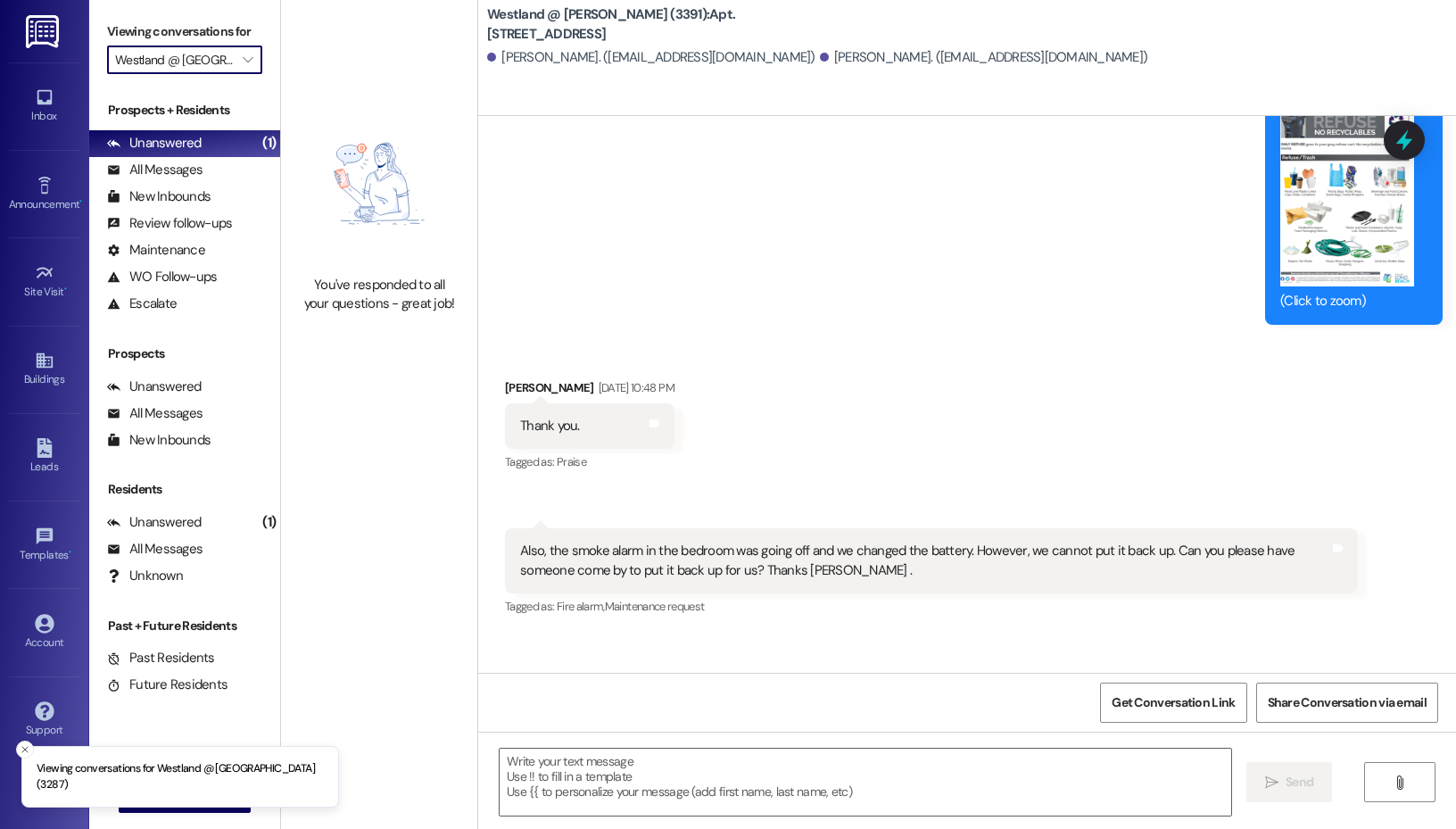
type input "Westland @ [GEOGRAPHIC_DATA] (3389)"
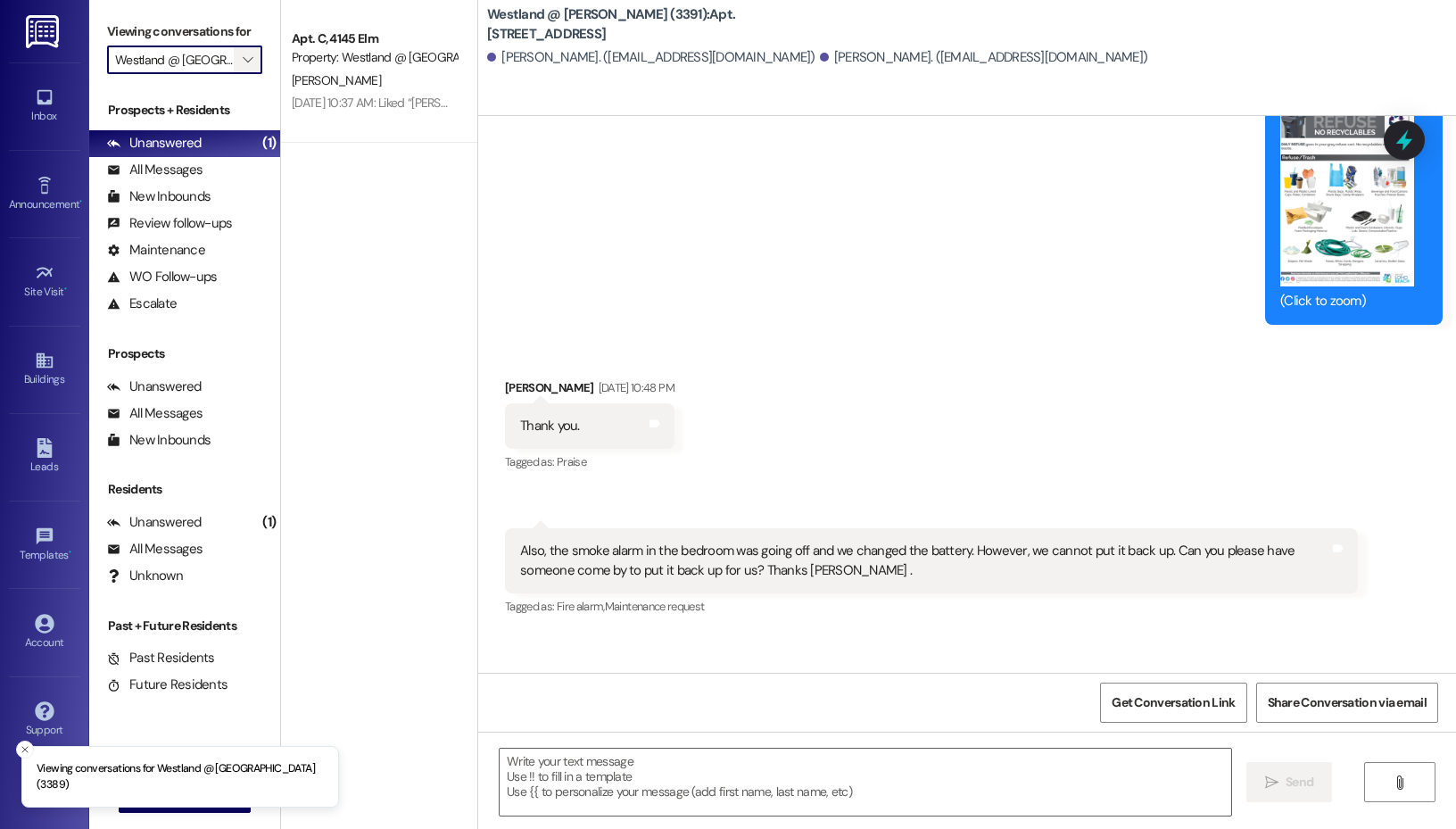
click at [246, 62] on icon "" at bounding box center [247, 59] width 9 height 14
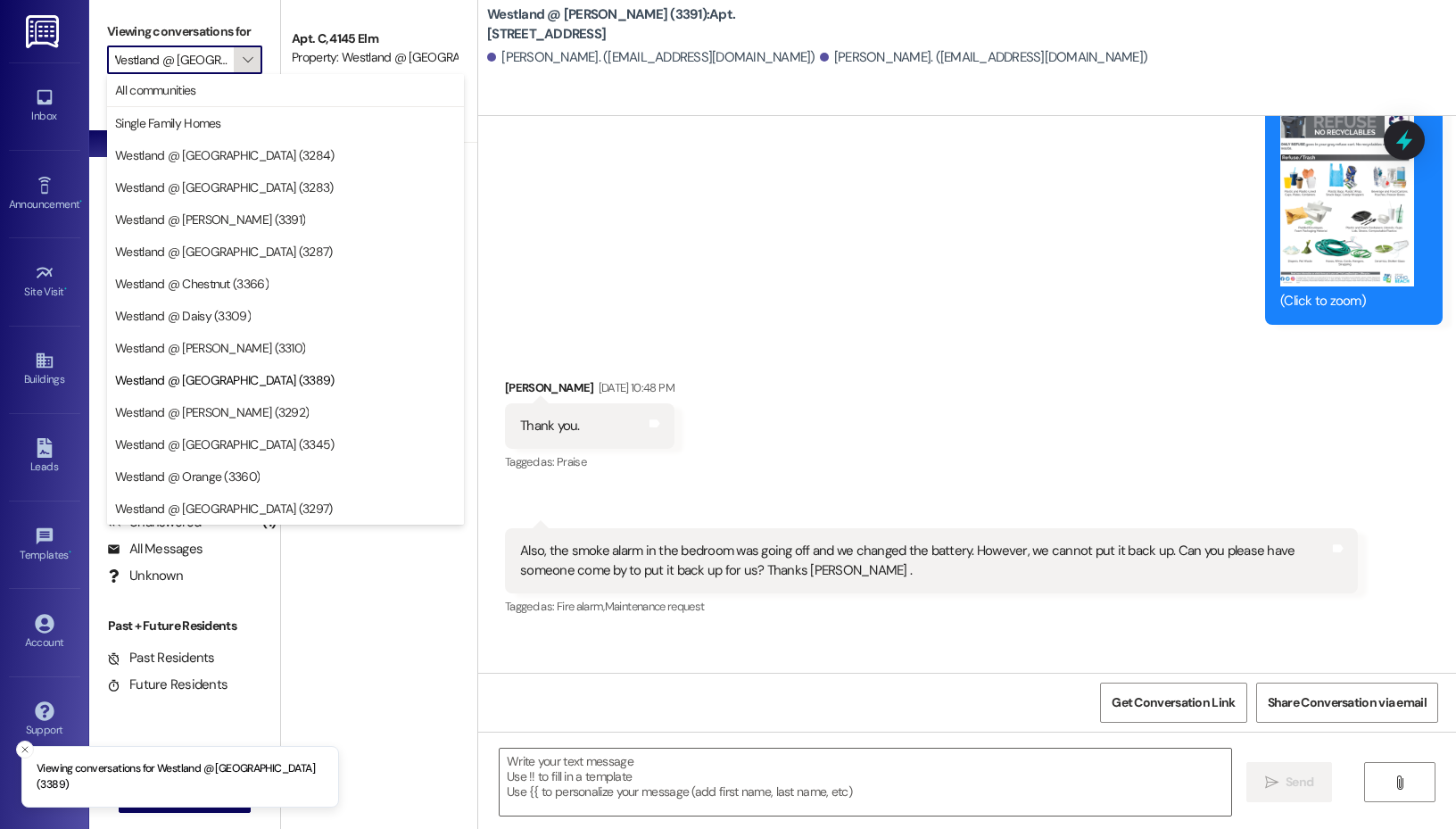
click at [257, 58] on button "" at bounding box center [247, 60] width 28 height 28
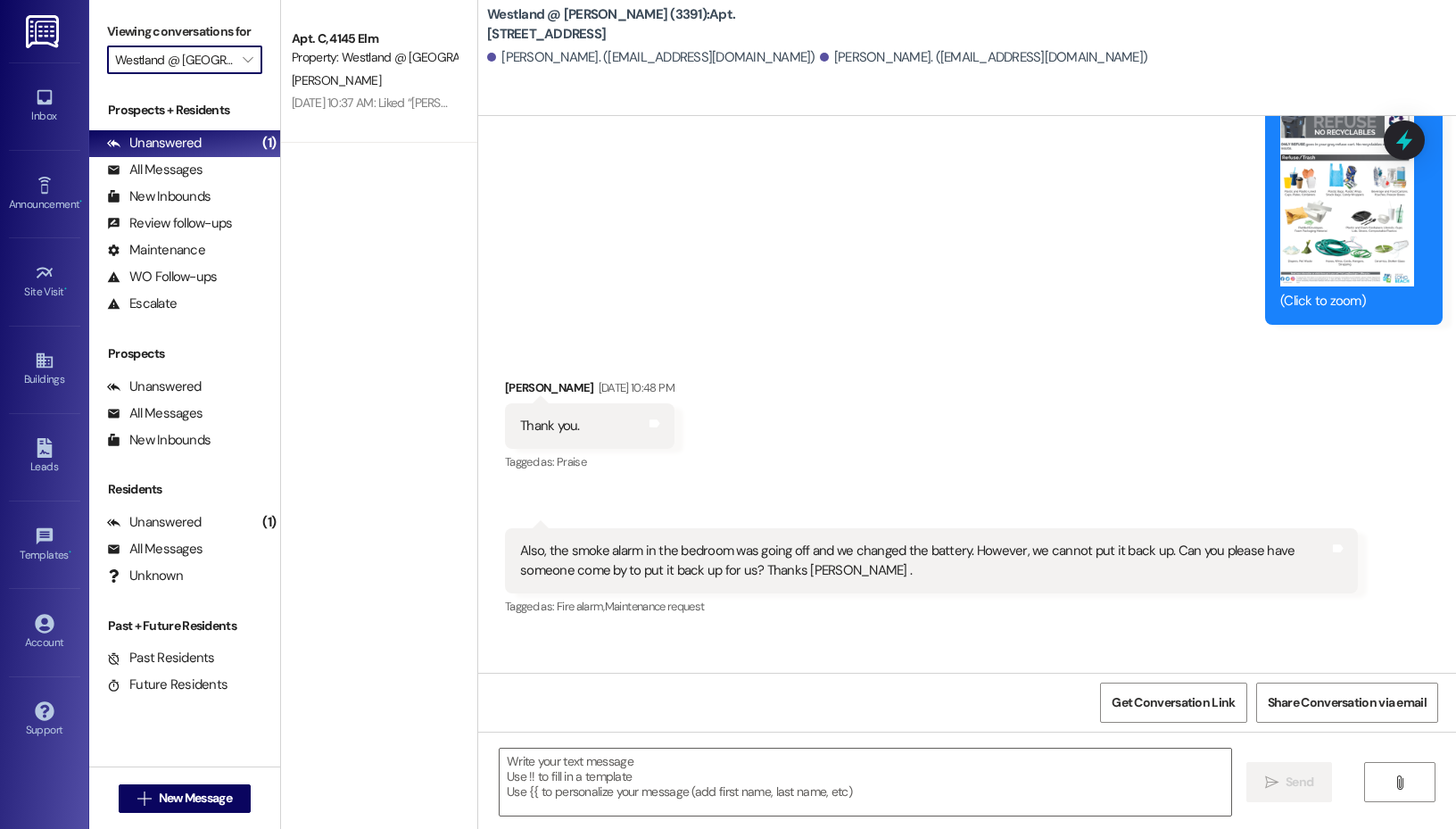
click at [227, 49] on input "Westland @ [GEOGRAPHIC_DATA] (3389)" at bounding box center [174, 60] width 119 height 28
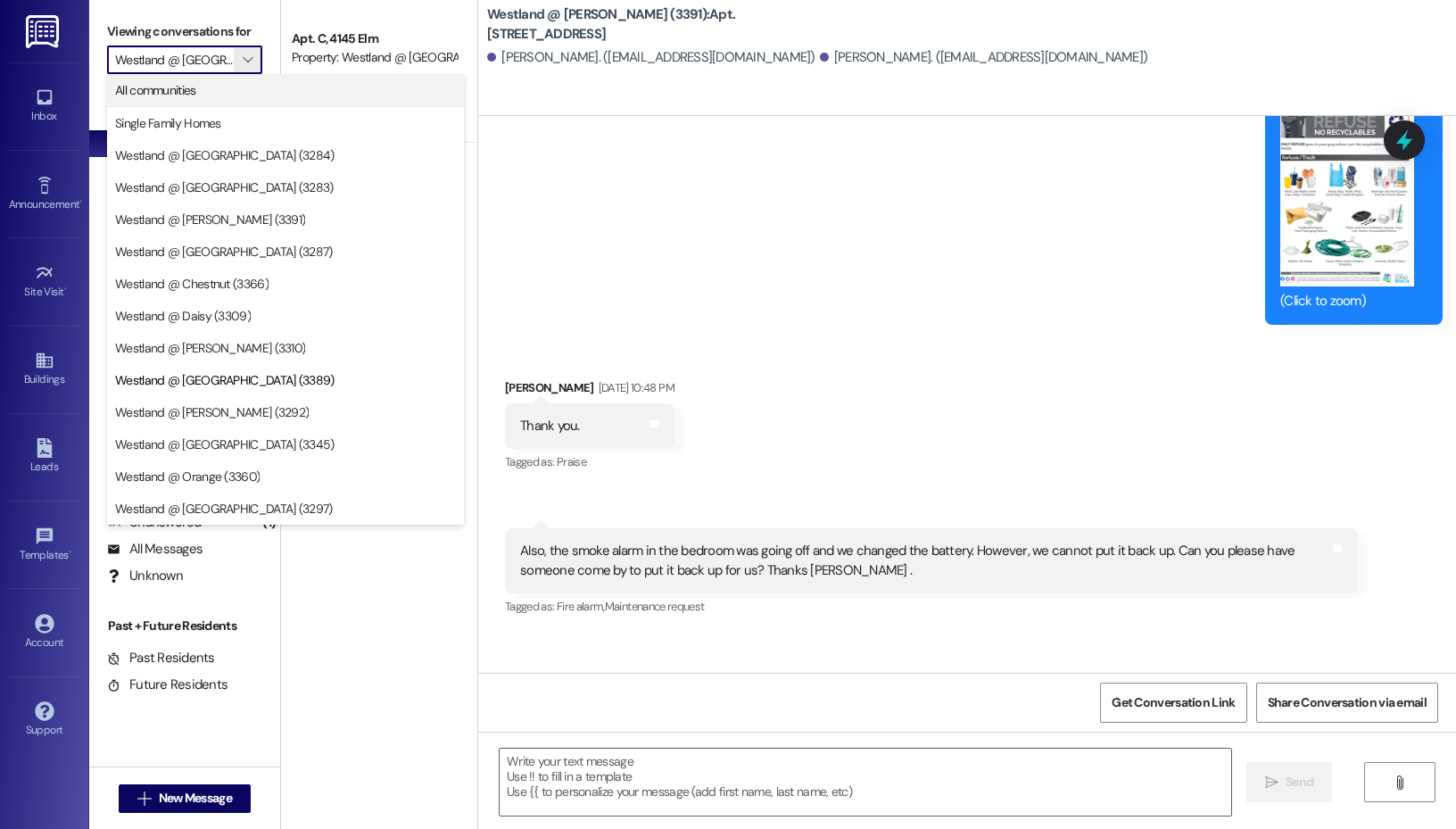
click at [213, 78] on button "All communities" at bounding box center [285, 90] width 357 height 32
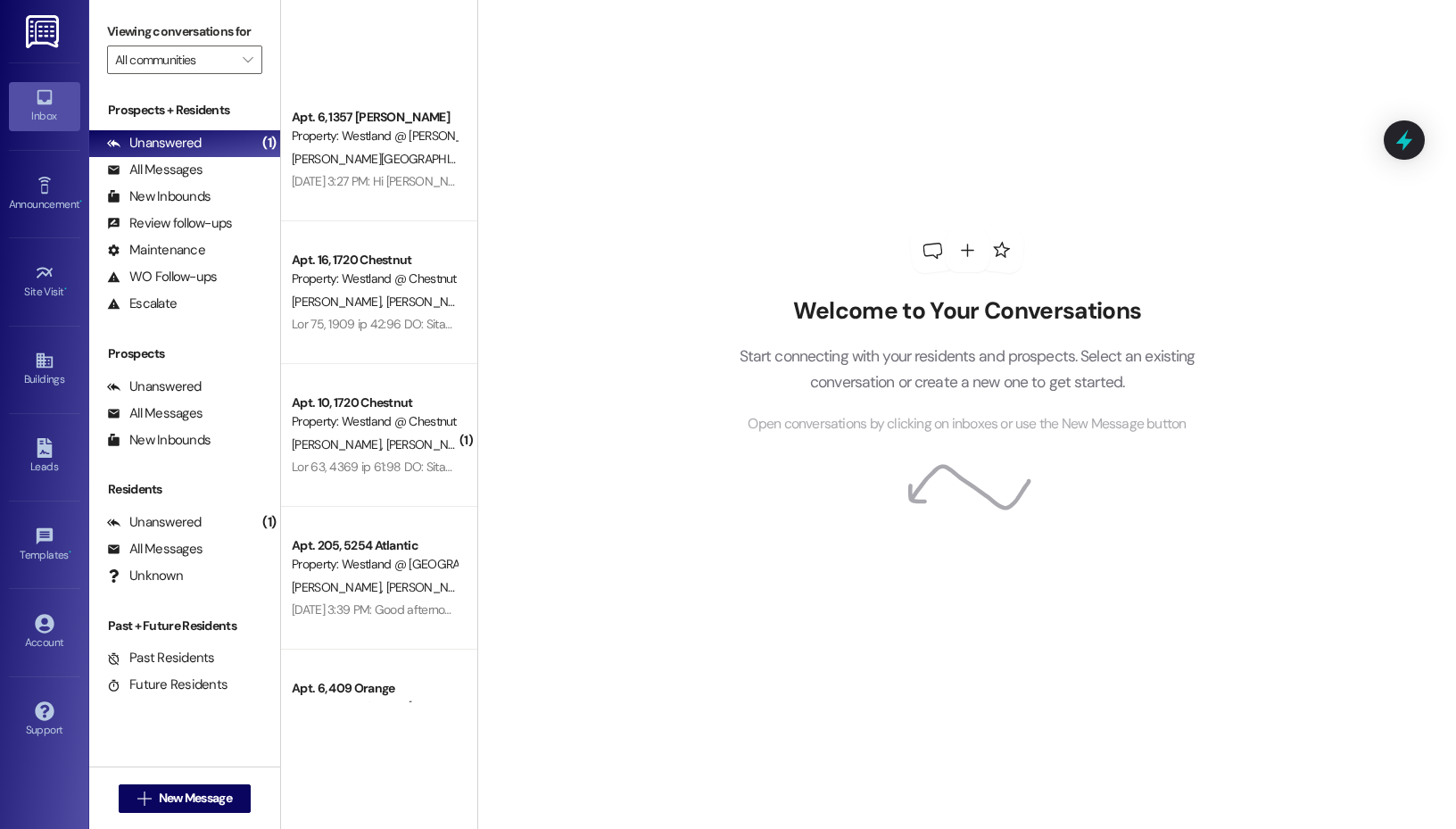
scroll to position [2008, 0]
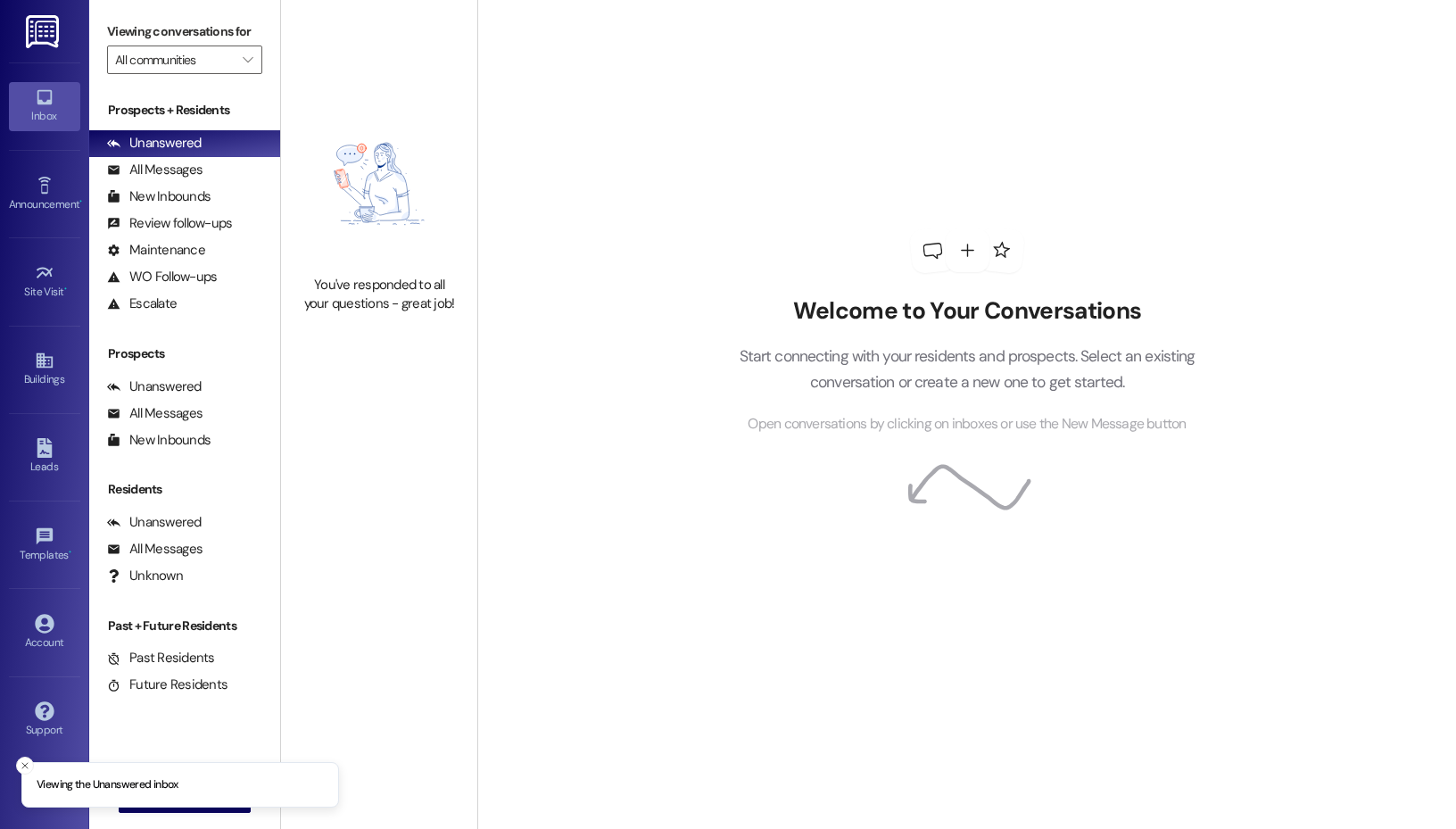
click at [217, 77] on div "Viewing conversations for All communities " at bounding box center [185, 46] width 191 height 92
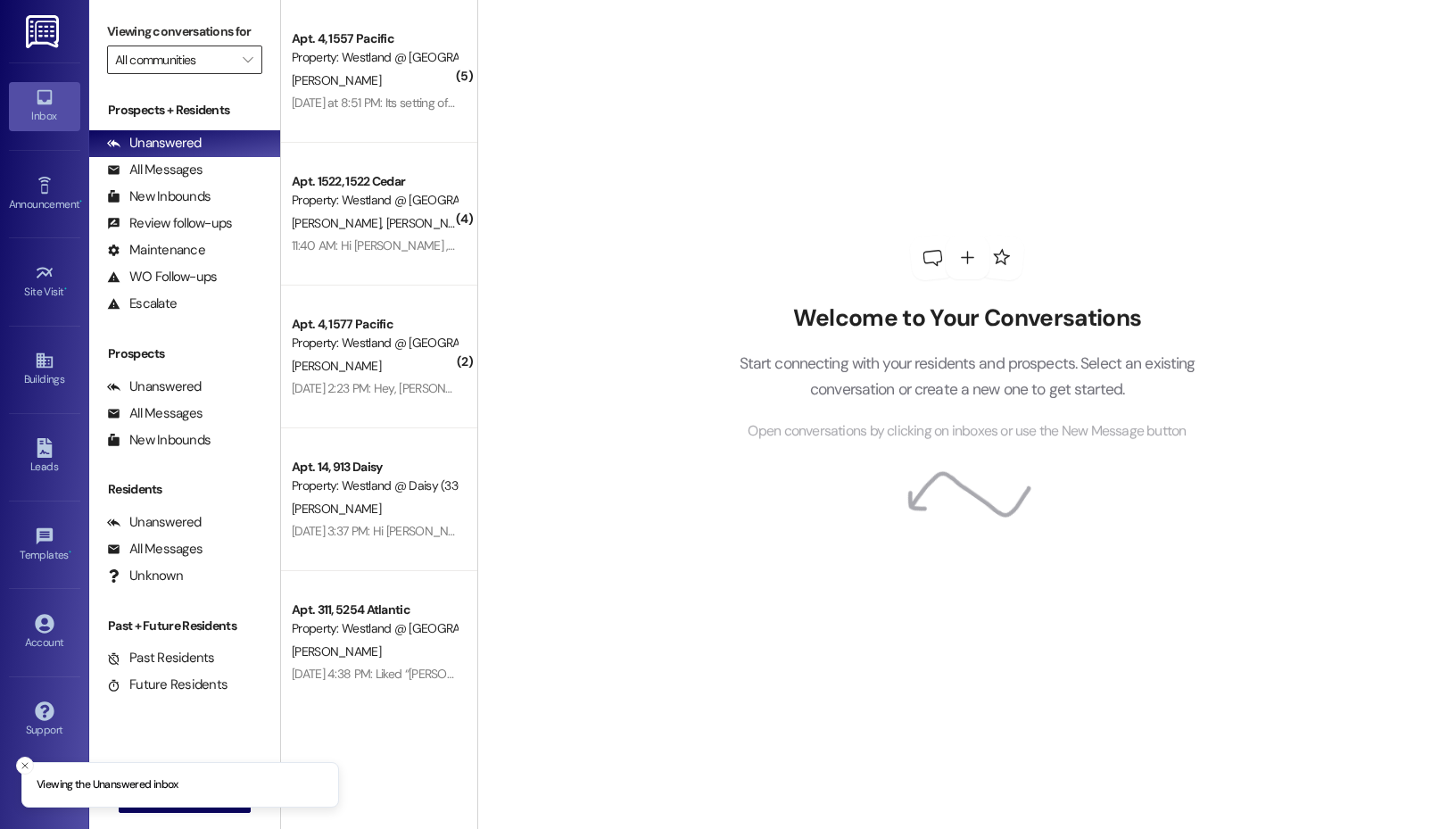
click at [226, 59] on input "All communities" at bounding box center [174, 60] width 119 height 28
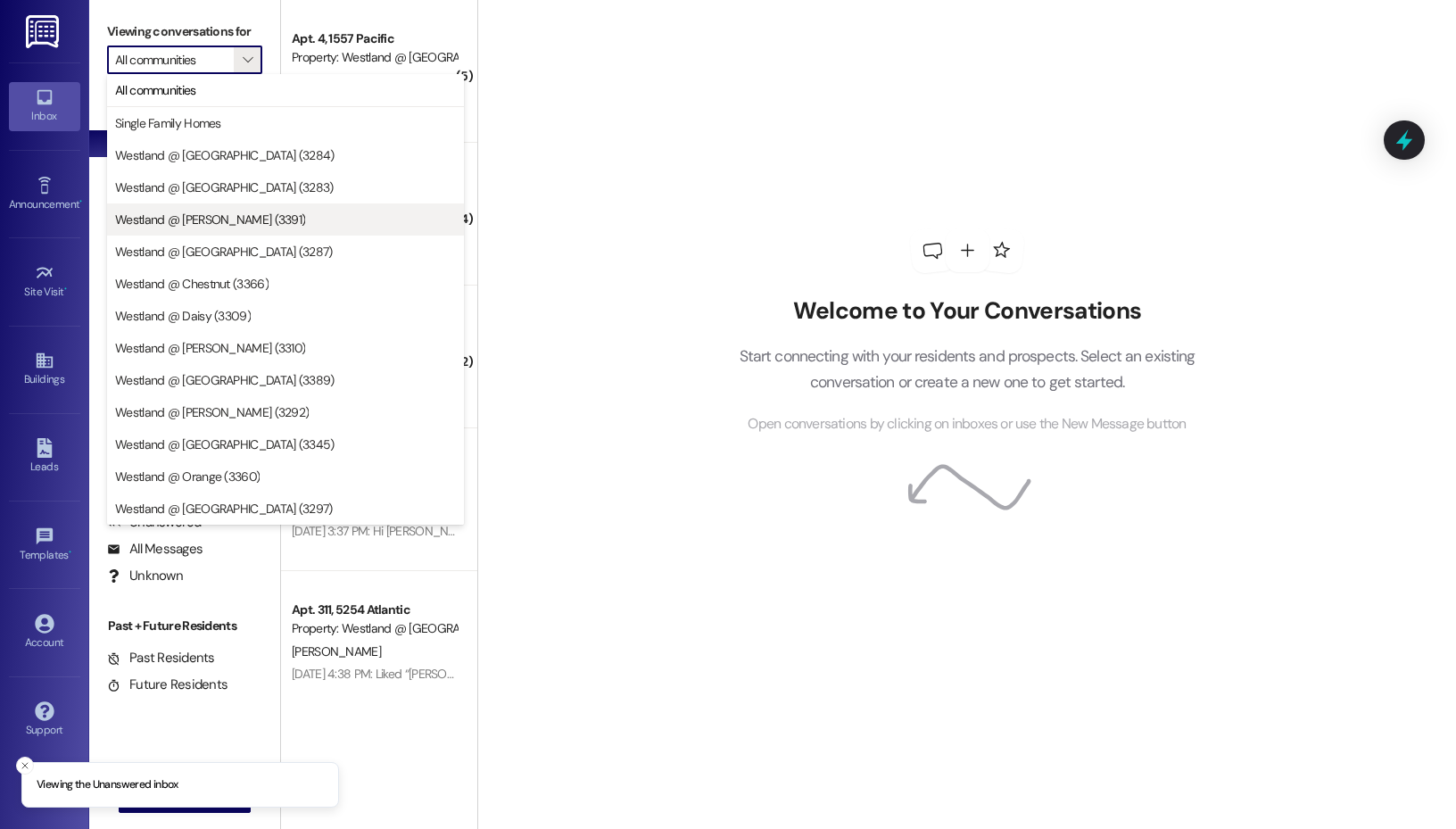
click at [243, 204] on button "Westland @ [PERSON_NAME] (3391)" at bounding box center [285, 219] width 357 height 32
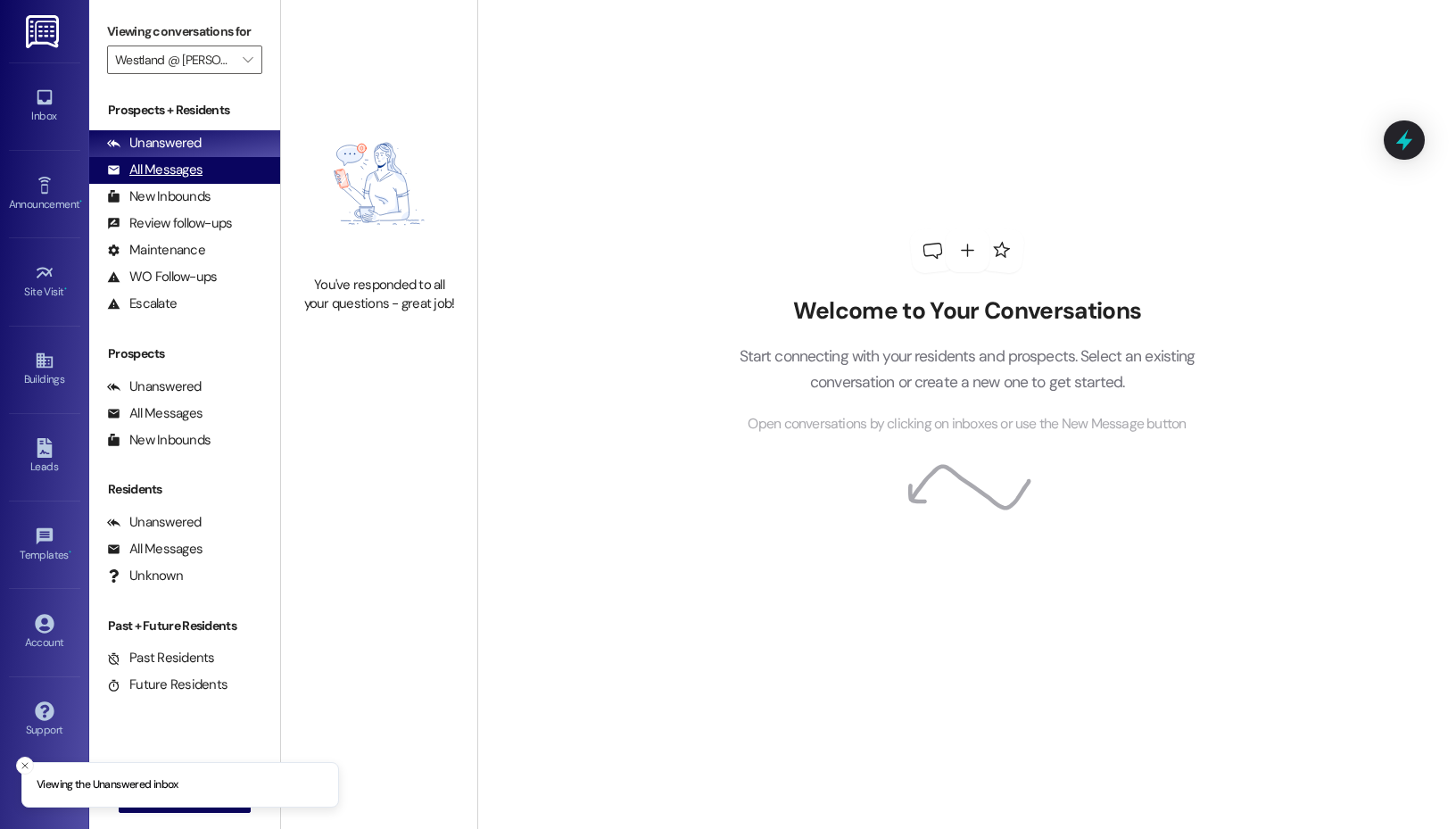
click at [187, 178] on div "All Messages" at bounding box center [155, 170] width 96 height 19
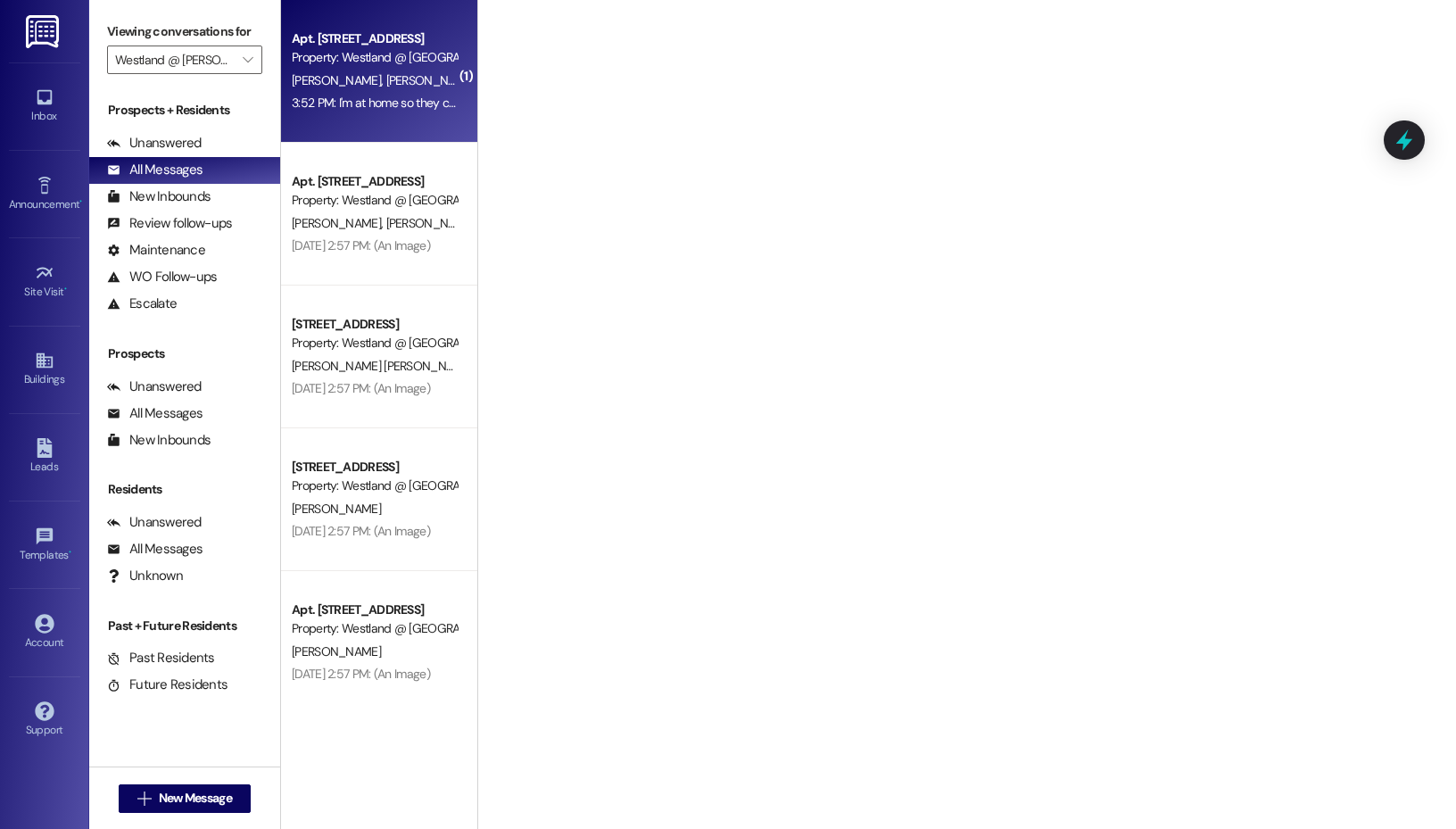
click at [370, 101] on div "3:52 PM: I'm at home so they can knock on my door. It's the bedroom. Thank you.…" at bounding box center [498, 102] width 415 height 16
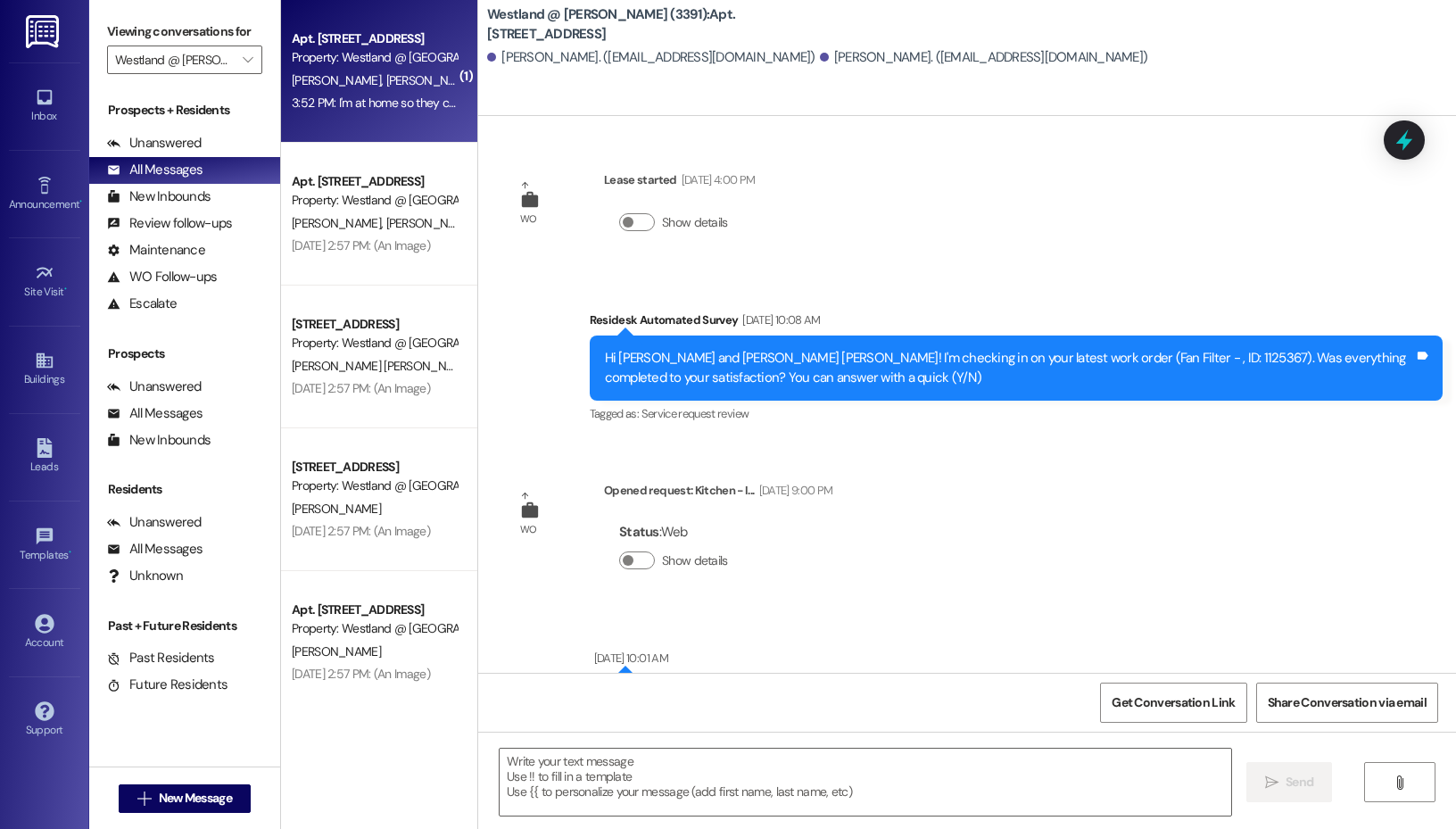
scroll to position [37273, 0]
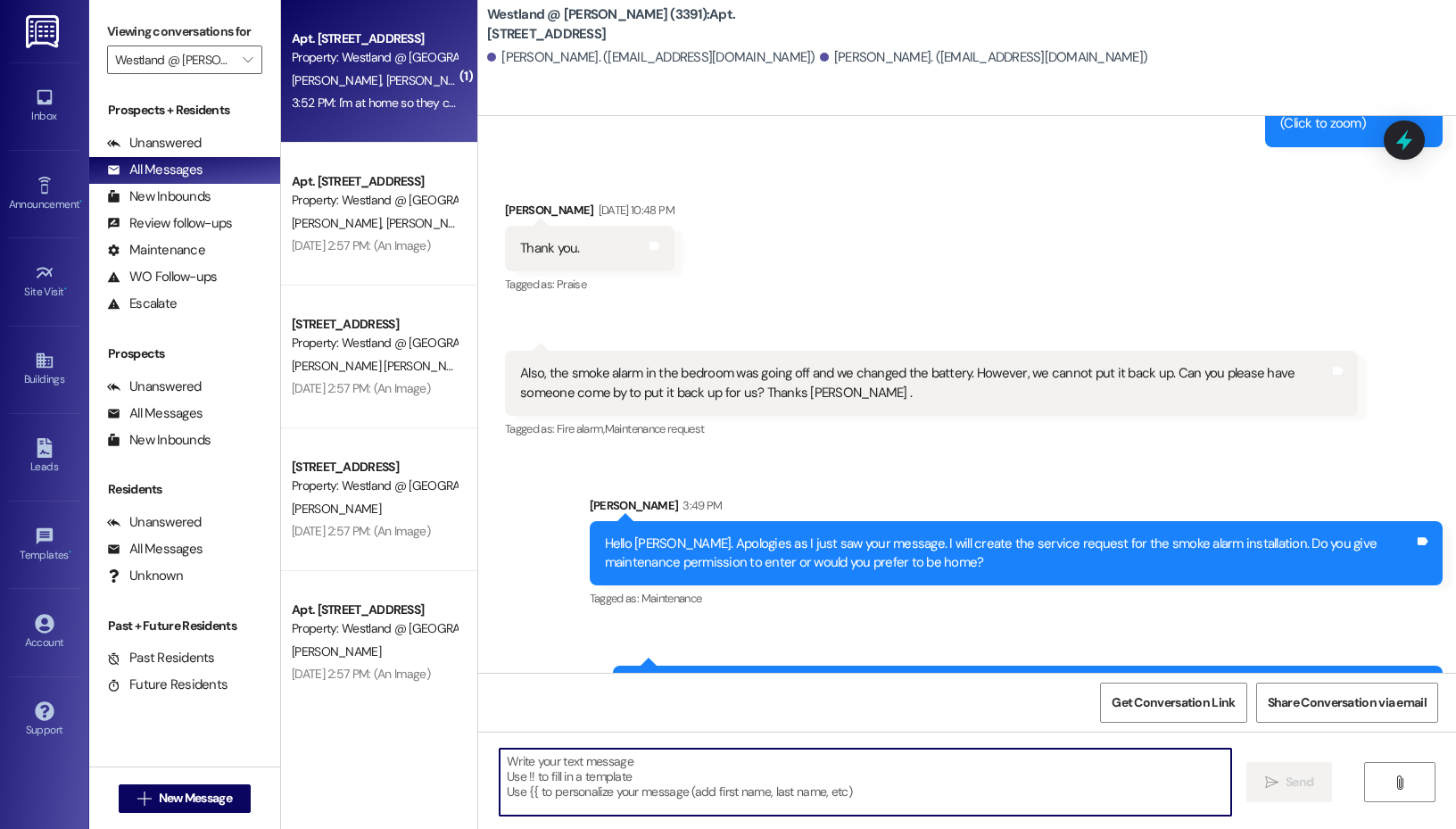
click at [839, 771] on textarea at bounding box center [865, 781] width 732 height 67
type textarea "Awesome! Thank you."
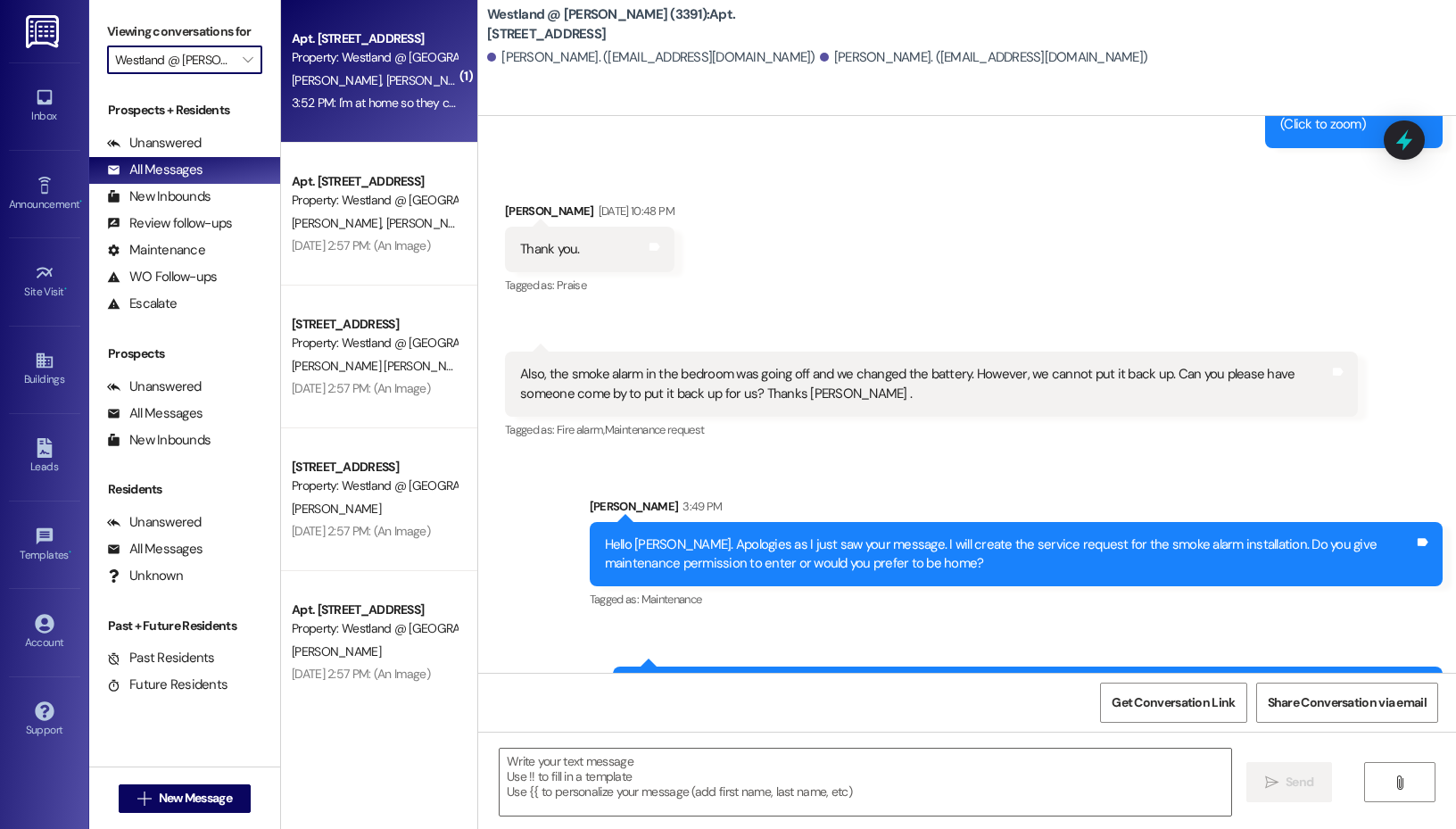
click at [212, 51] on input "Westland @ [PERSON_NAME] (3391)" at bounding box center [174, 60] width 119 height 28
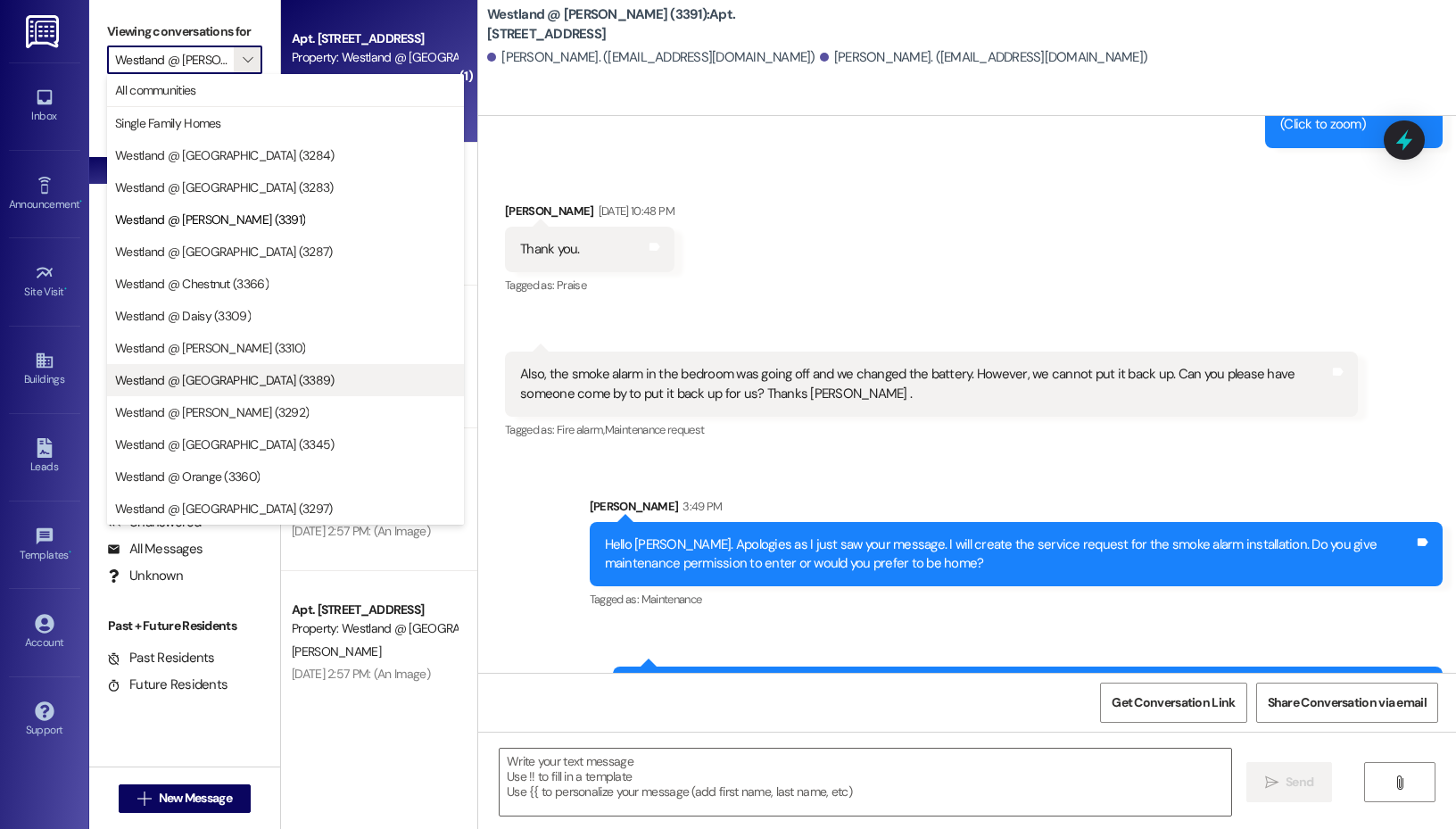
click at [211, 388] on span "Westland @ [GEOGRAPHIC_DATA] (3389)" at bounding box center [225, 379] width 219 height 18
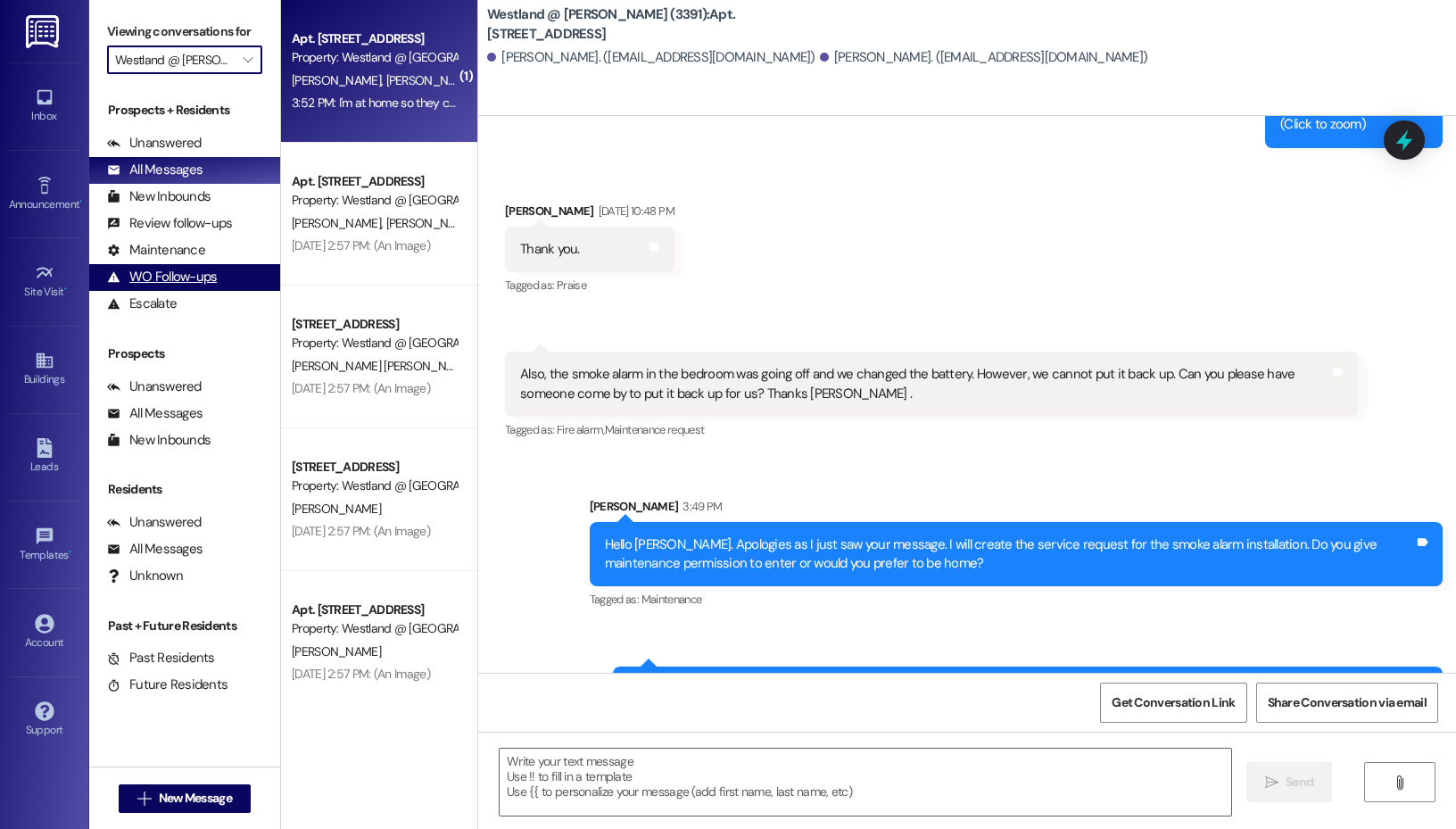
type input "Westland @ [GEOGRAPHIC_DATA] (3389)"
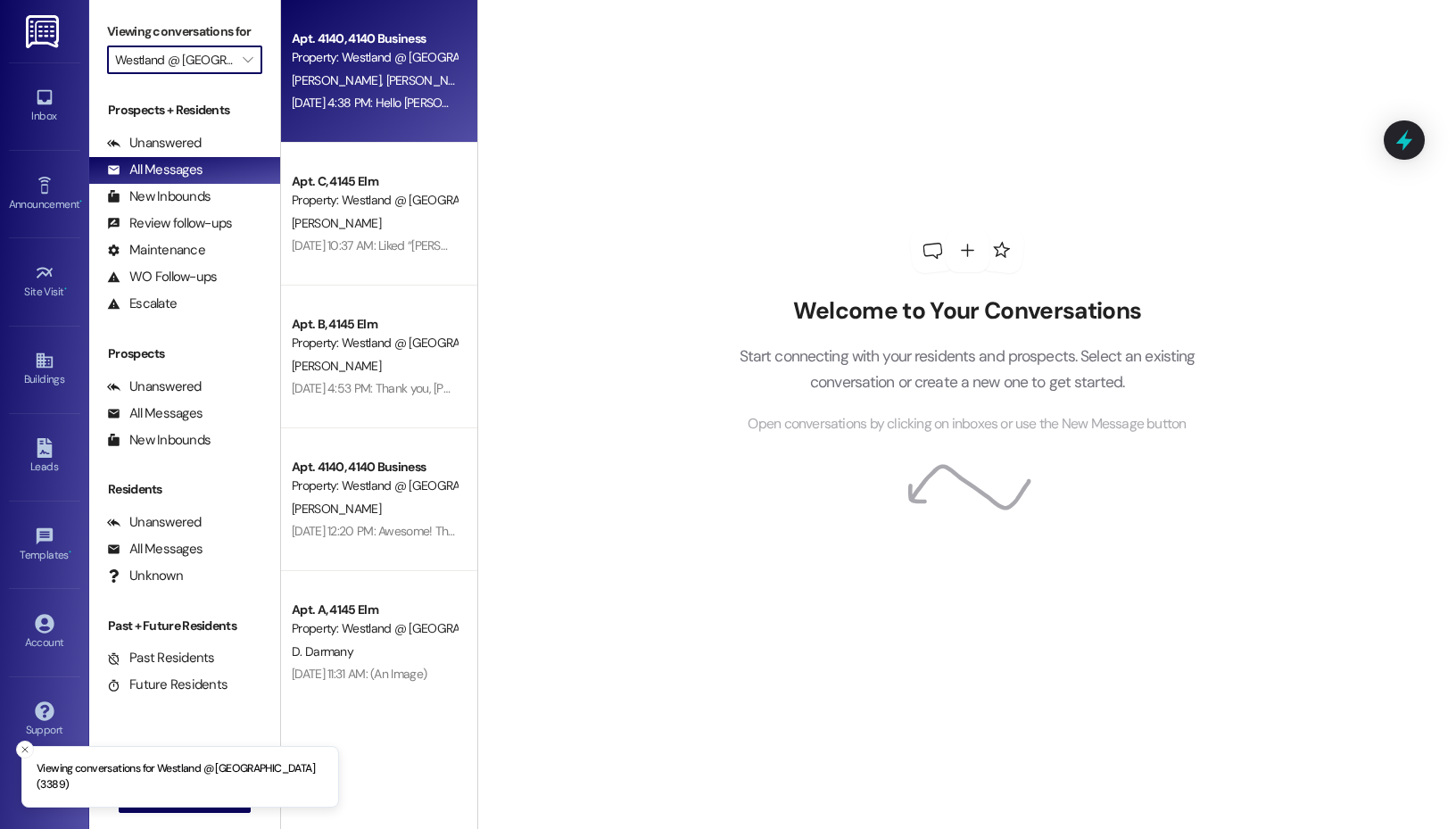
click at [312, 36] on div "Apt. 4140, 4140 Business" at bounding box center [374, 38] width 165 height 19
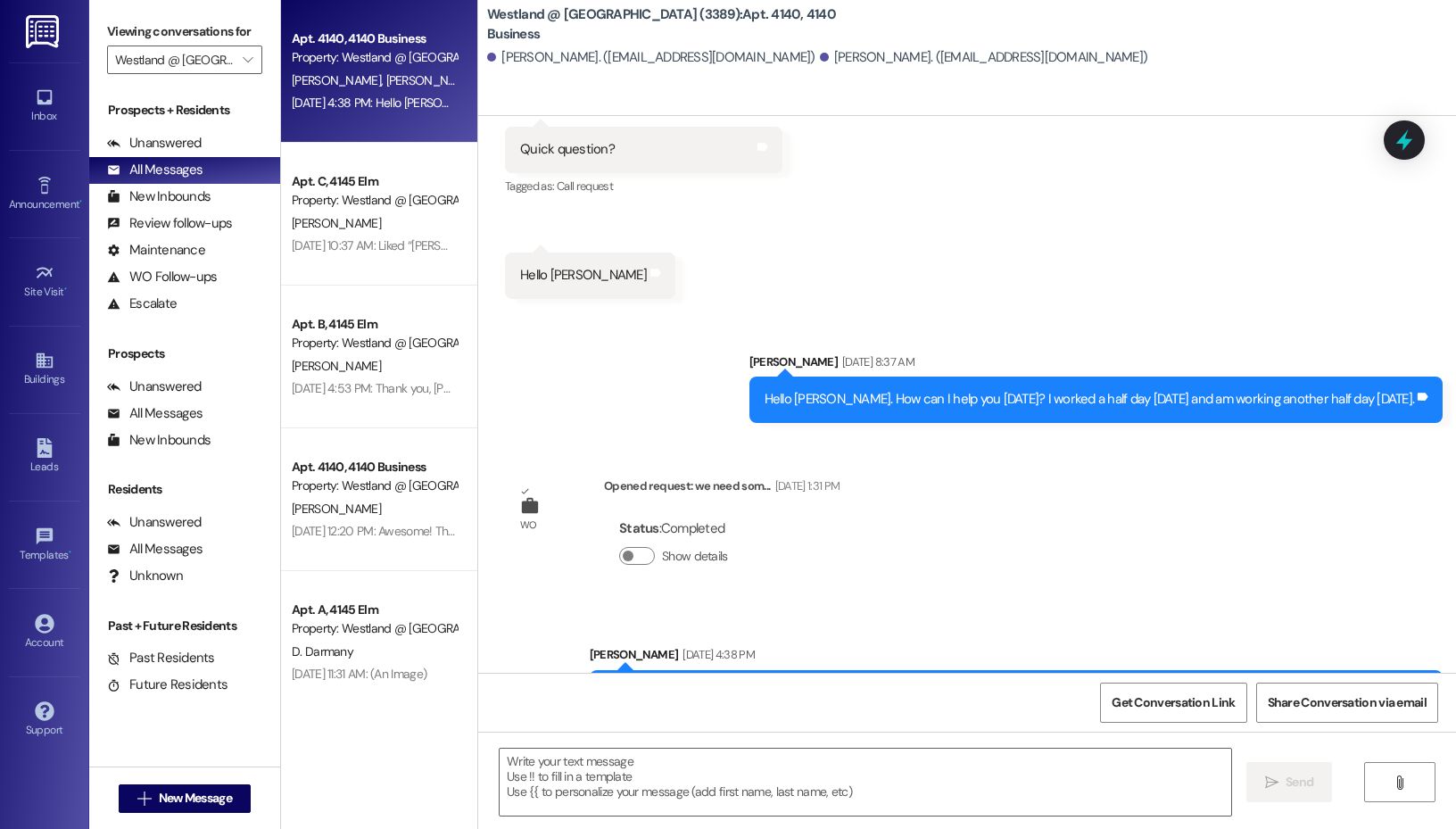
scroll to position [12911, 0]
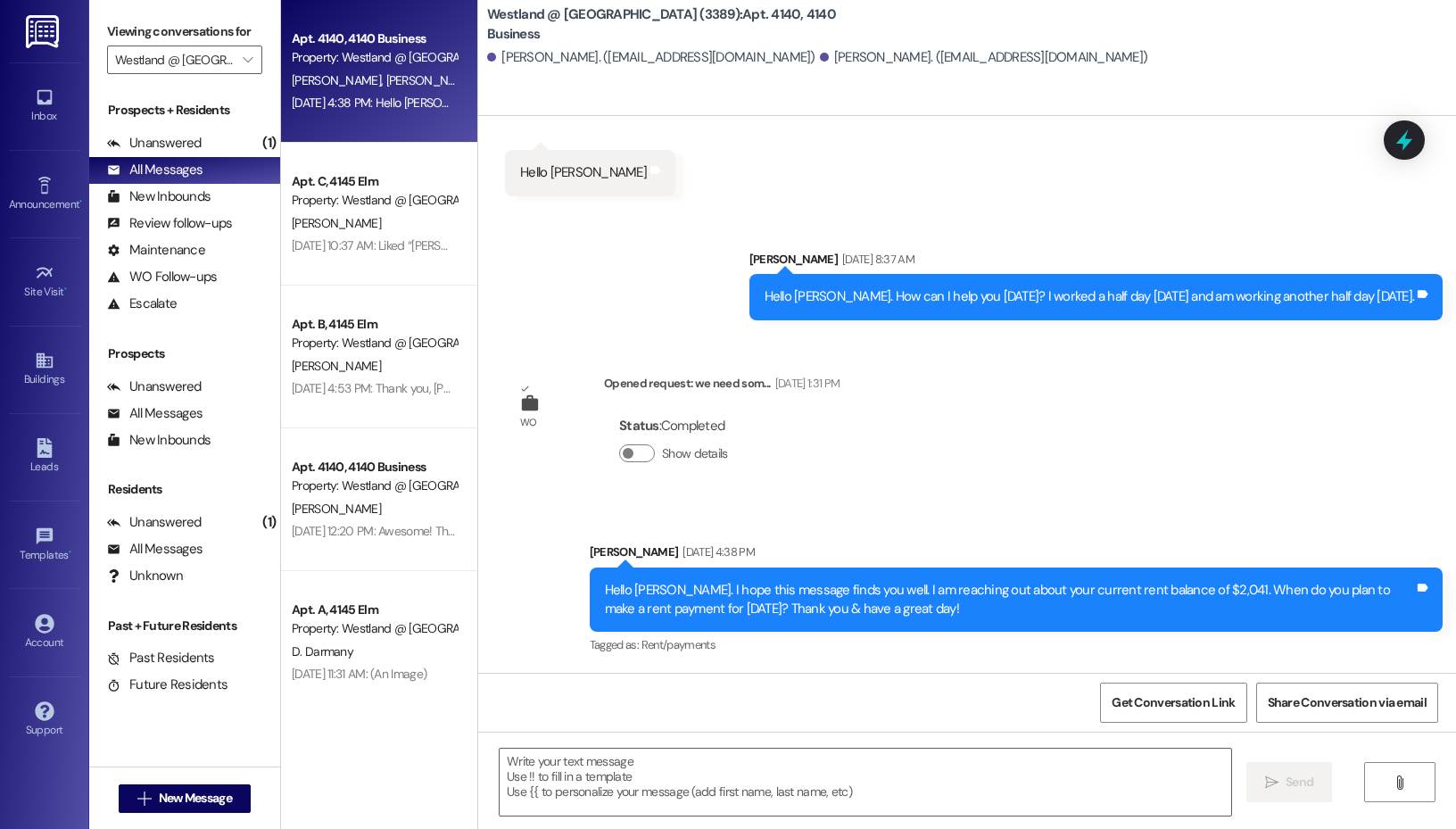
click at [214, 38] on label "Viewing conversations for" at bounding box center [185, 32] width 156 height 28
click at [211, 61] on input "Westland @ [GEOGRAPHIC_DATA] (3389)" at bounding box center [174, 60] width 119 height 28
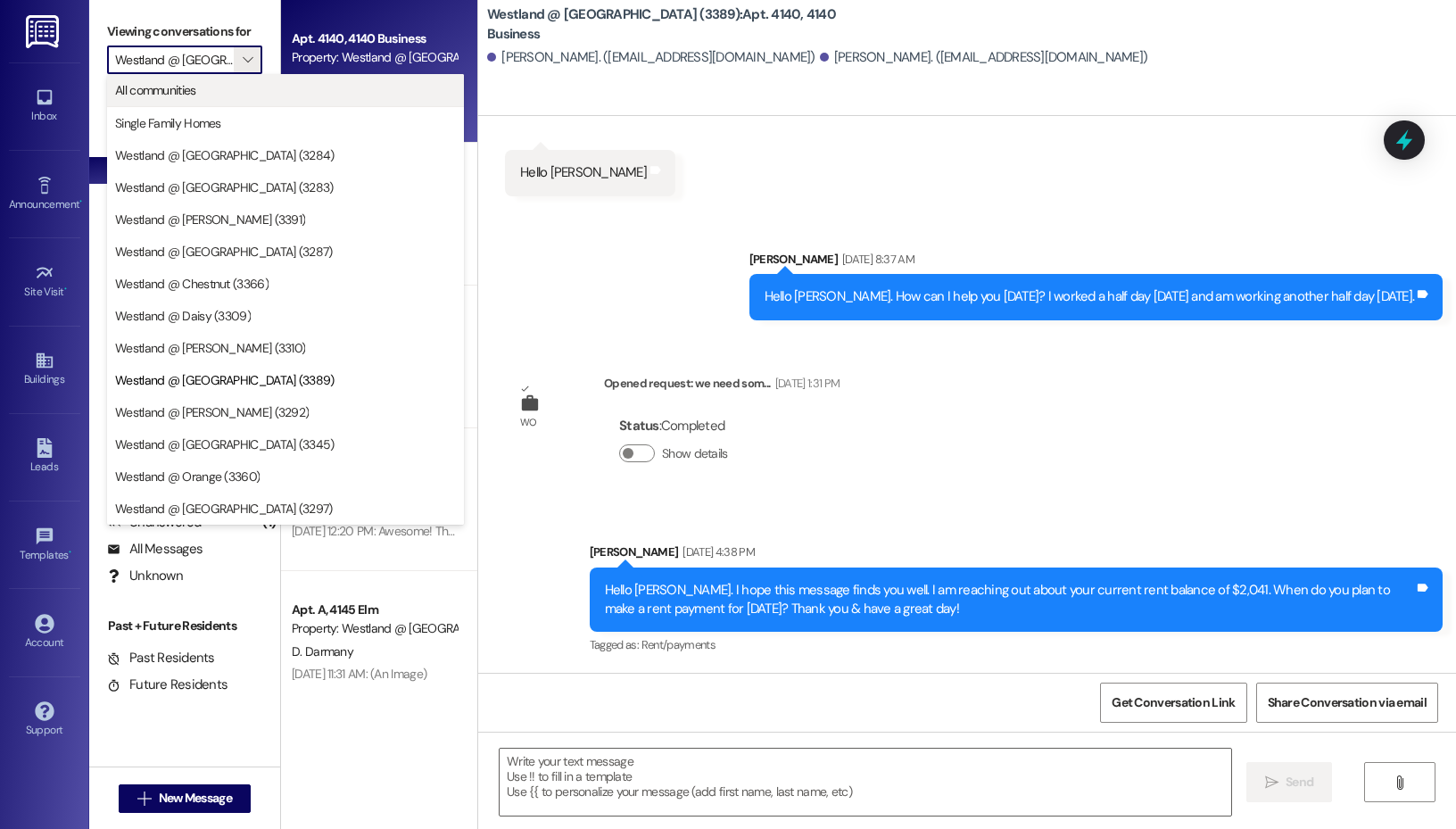
click at [198, 101] on button "All communities" at bounding box center [285, 90] width 357 height 32
